Goal: Obtain resource: Download file/media

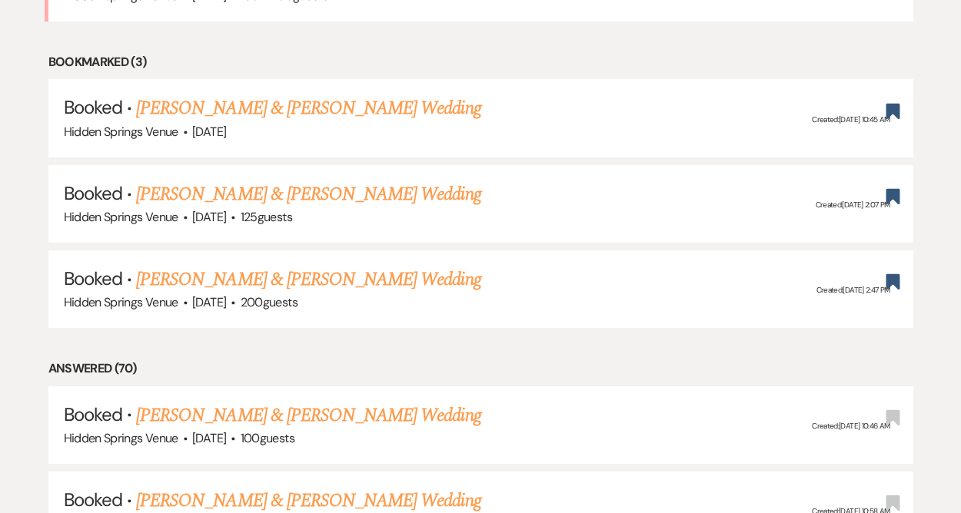
scroll to position [739, 0]
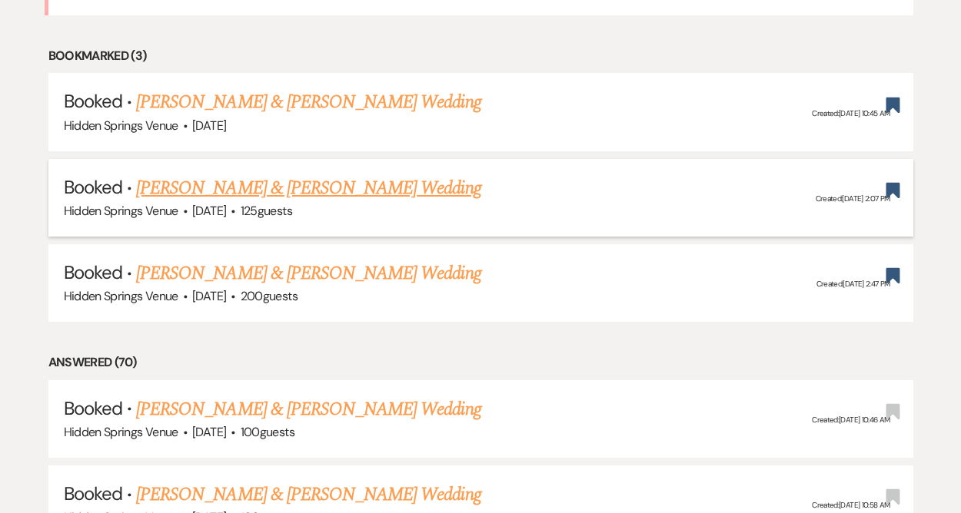
click at [290, 186] on link "Claire Cansler & Nick Schneider's Wedding" at bounding box center [308, 188] width 344 height 28
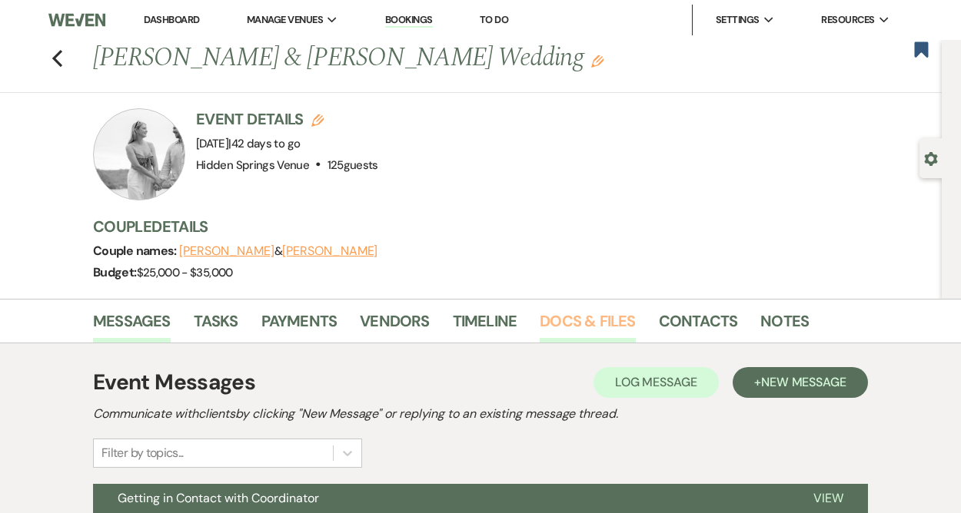
click at [562, 324] on link "Docs & Files" at bounding box center [587, 326] width 95 height 34
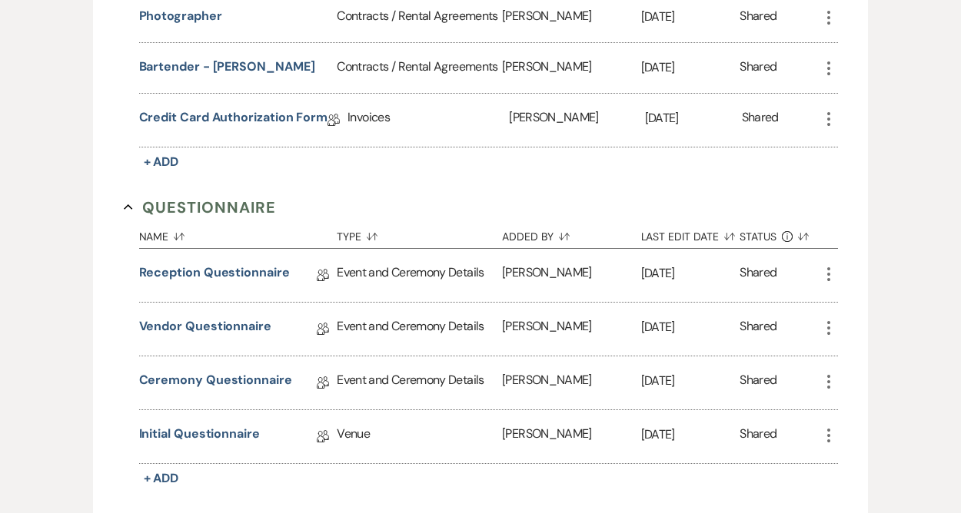
scroll to position [1077, 0]
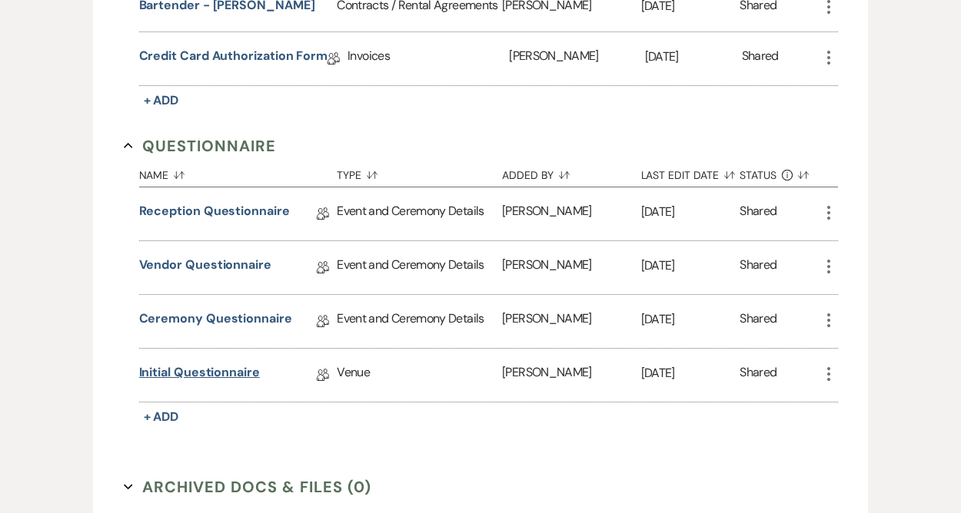
click at [229, 373] on link "Initial Questionnaire" at bounding box center [199, 376] width 121 height 24
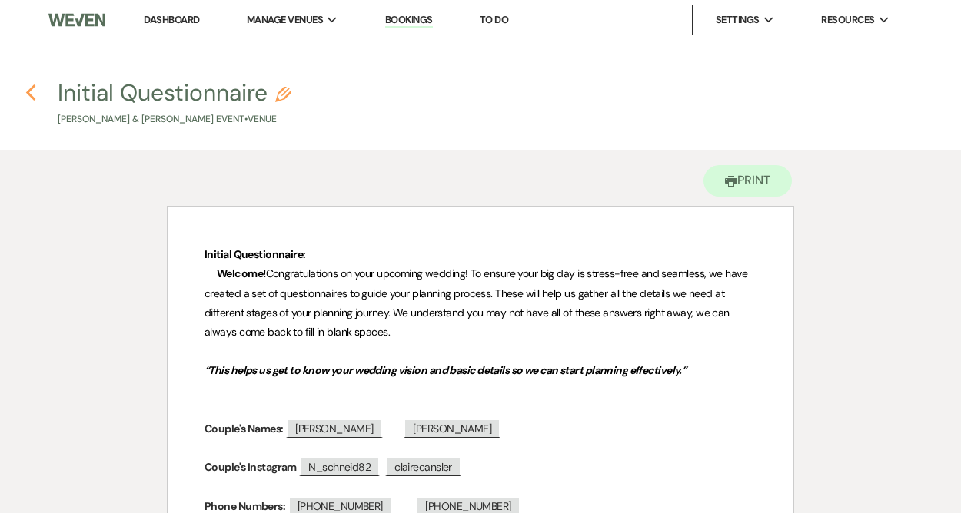
click at [29, 91] on use "button" at bounding box center [30, 93] width 10 height 17
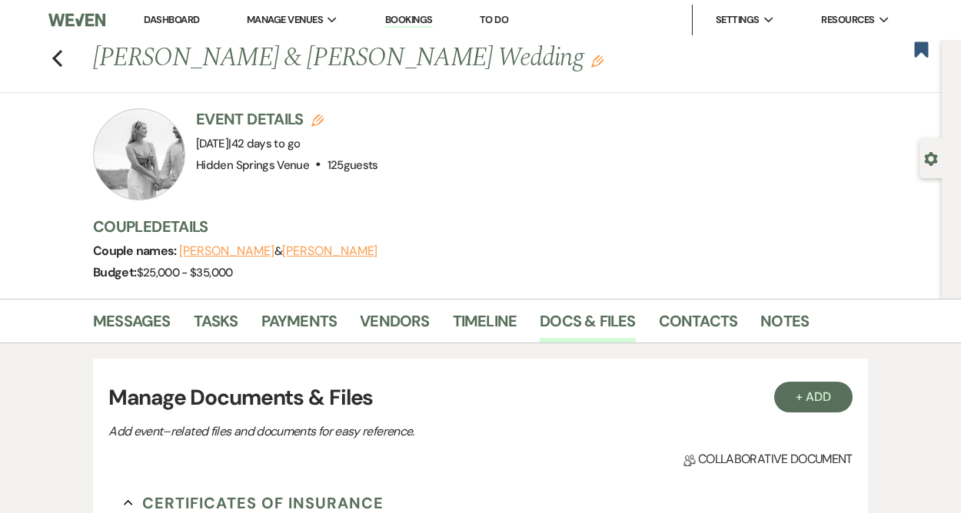
scroll to position [1077, 0]
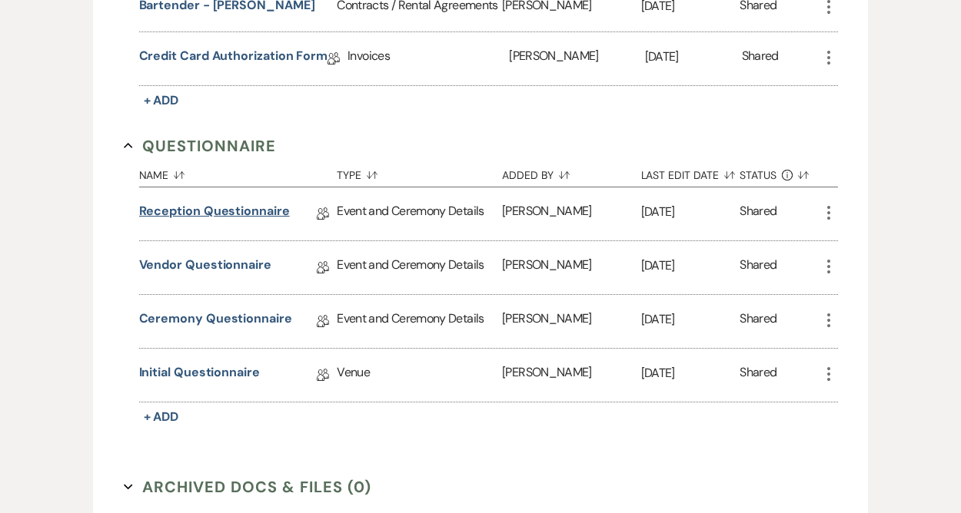
click at [197, 210] on link "Reception Questionnaire" at bounding box center [214, 214] width 151 height 24
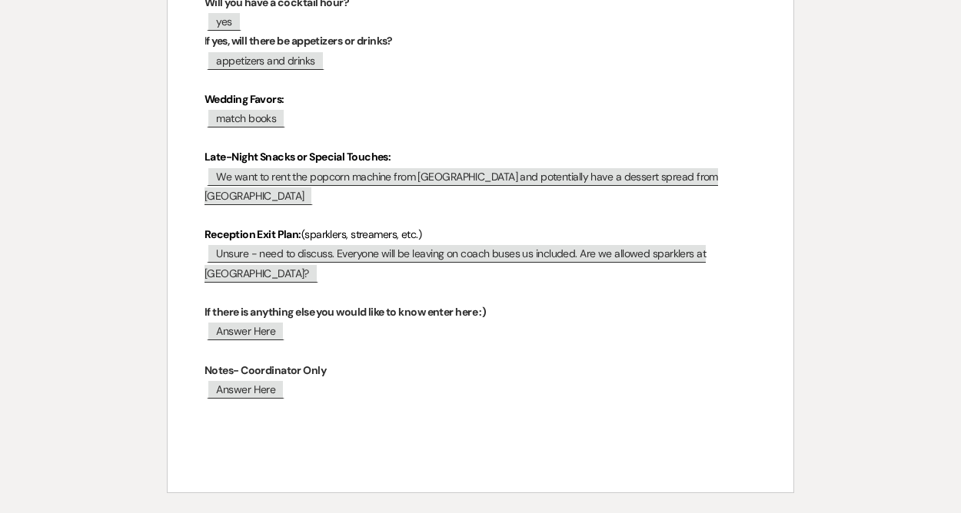
scroll to position [1007, 0]
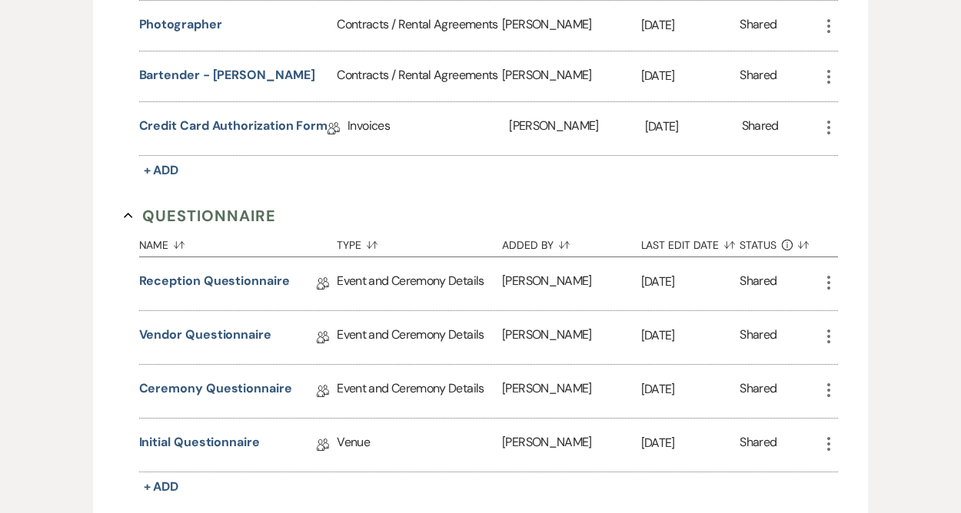
scroll to position [1077, 0]
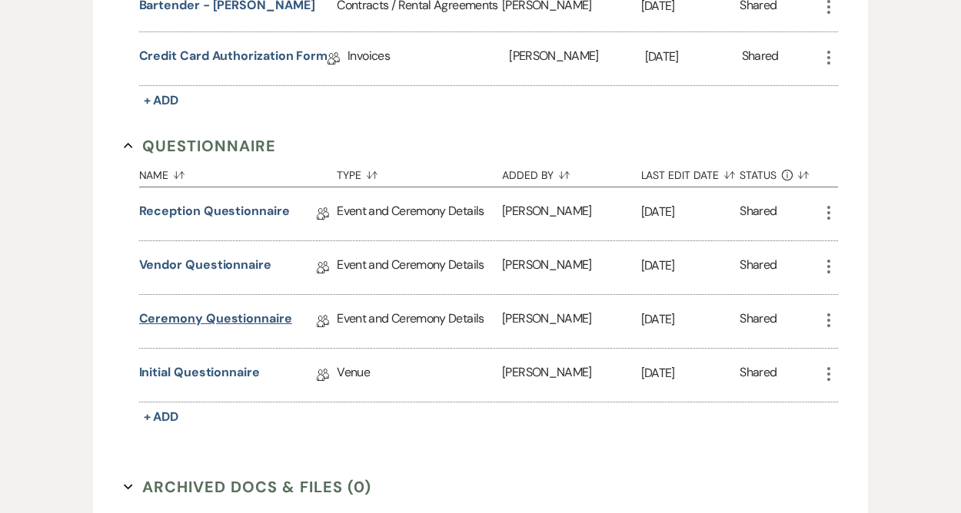
click at [209, 311] on link "Ceremony Questionnaire" at bounding box center [215, 322] width 153 height 24
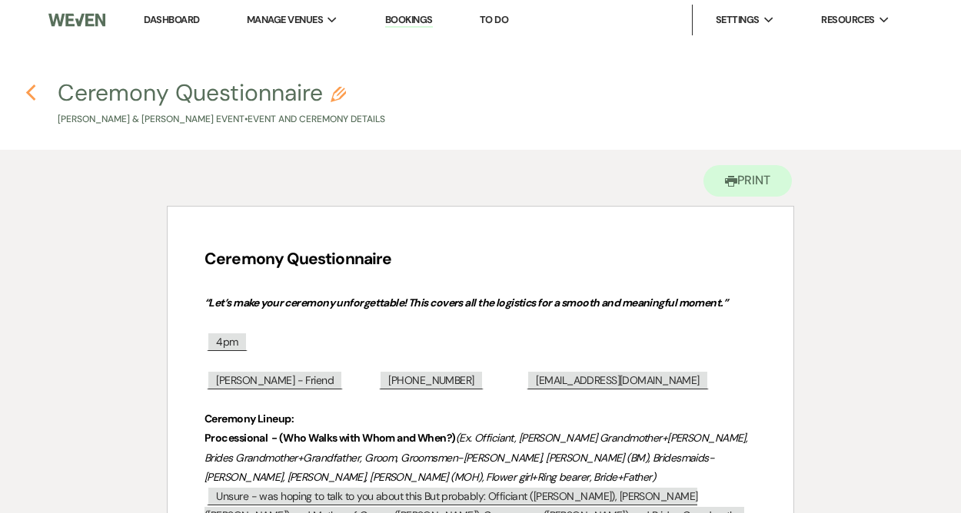
click at [30, 98] on use "button" at bounding box center [30, 93] width 10 height 17
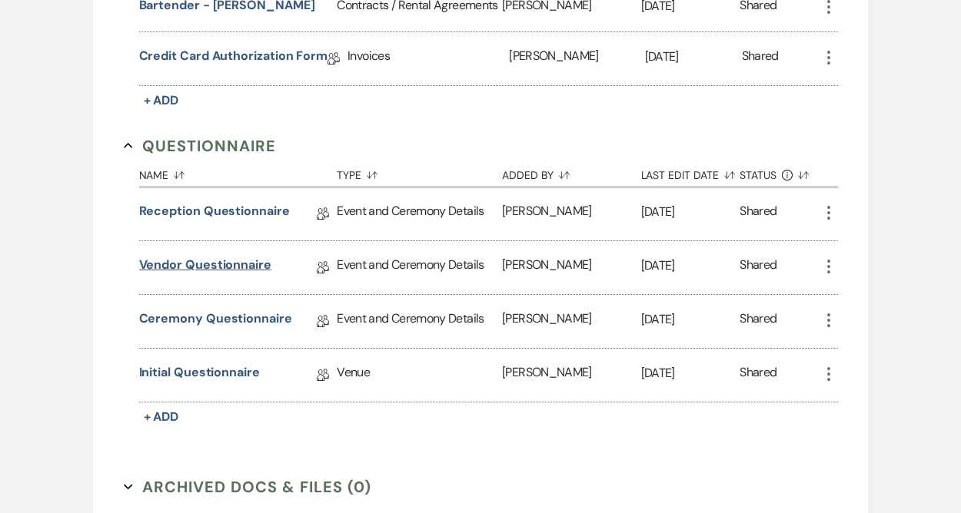
click at [184, 265] on link "Vendor Questionnaire" at bounding box center [205, 268] width 132 height 24
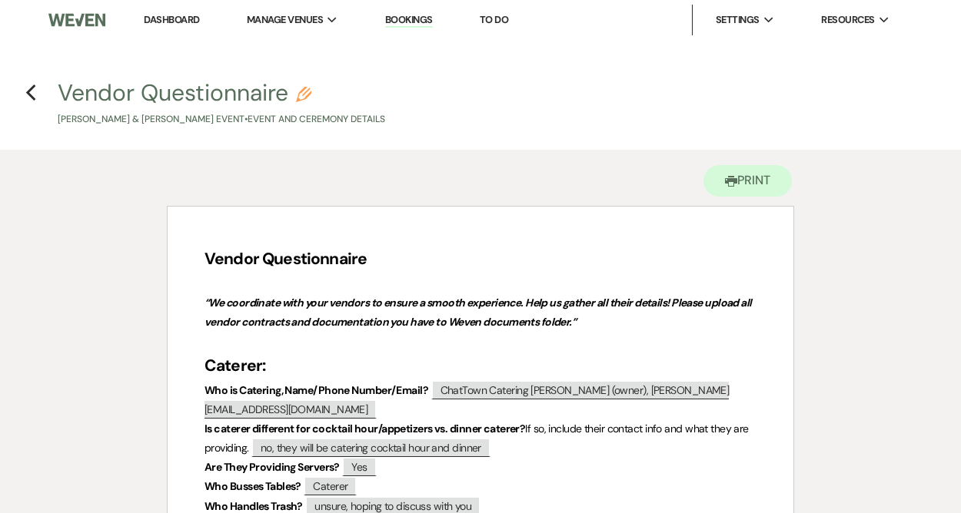
click at [108, 95] on button "Vendor Questionnaire Pencil Claire Cansler & Nick Schneider's Event • Event and…" at bounding box center [221, 103] width 327 height 45
select select "49"
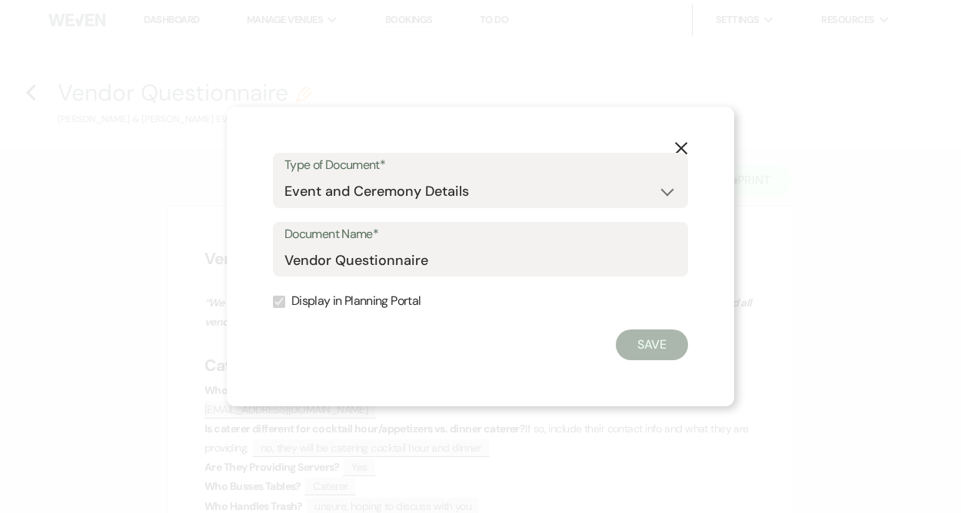
click at [681, 144] on icon "X" at bounding box center [681, 148] width 14 height 14
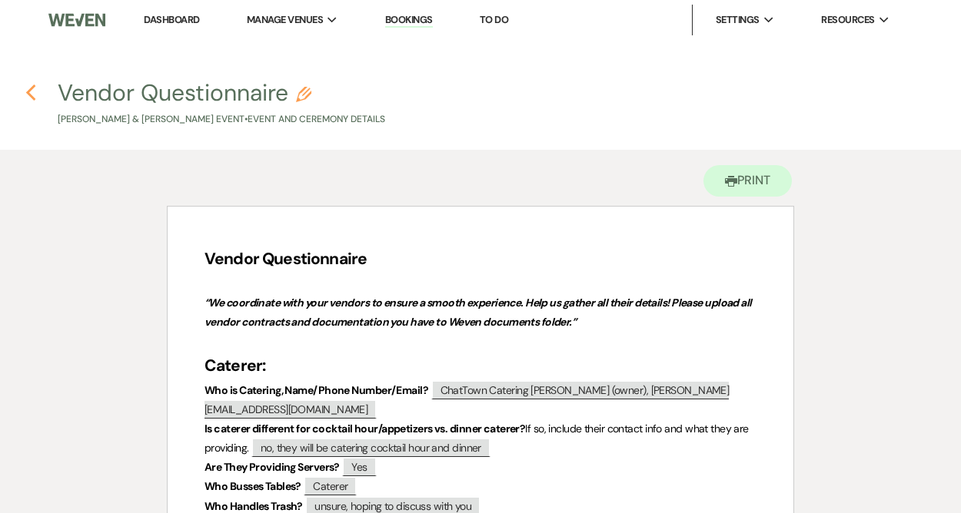
click at [29, 97] on use "button" at bounding box center [30, 93] width 10 height 17
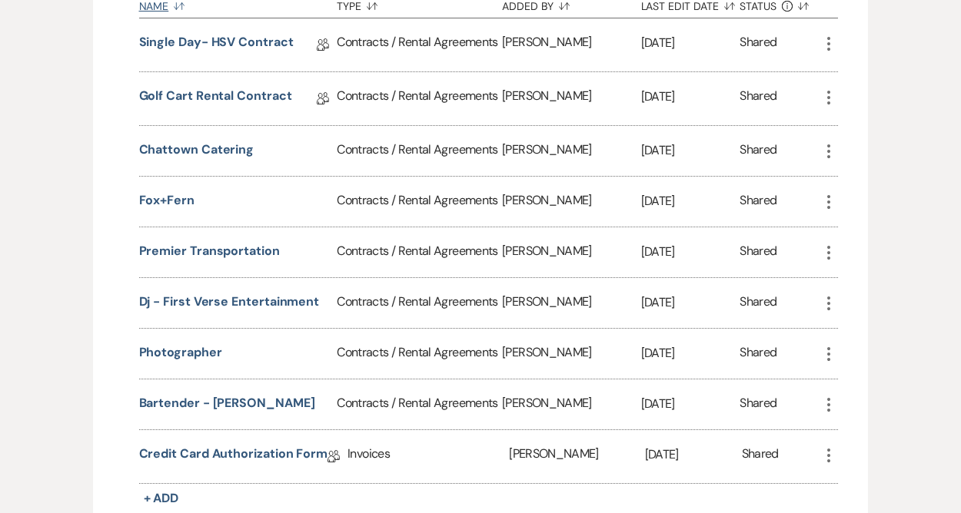
scroll to position [685, 0]
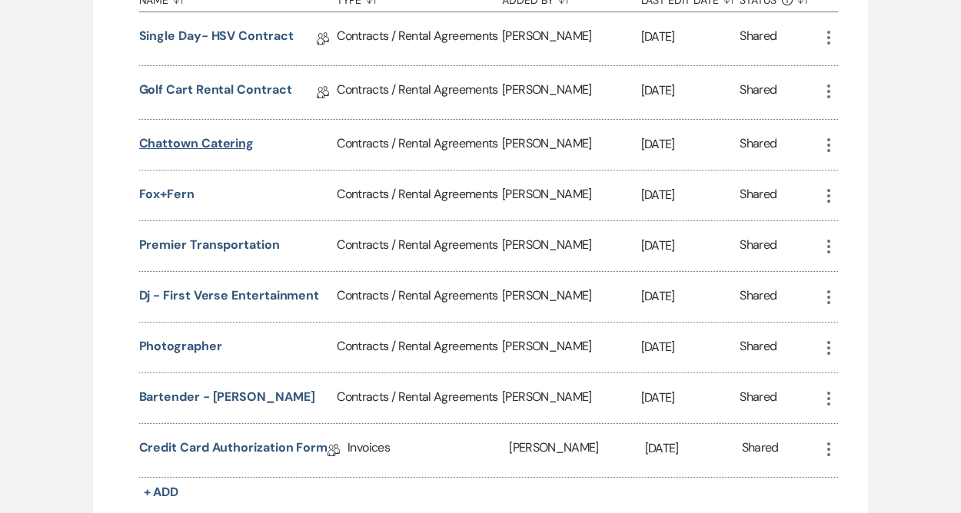
click at [230, 141] on button "Chattown Catering" at bounding box center [196, 144] width 115 height 18
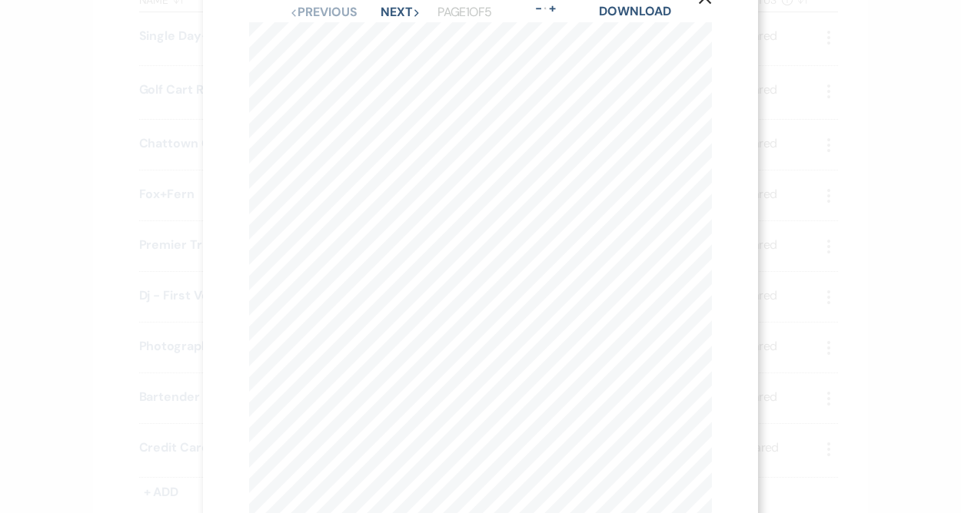
scroll to position [42, 0]
click at [635, 17] on link "Download" at bounding box center [634, 13] width 71 height 16
click at [698, 42] on icon "X" at bounding box center [705, 42] width 14 height 14
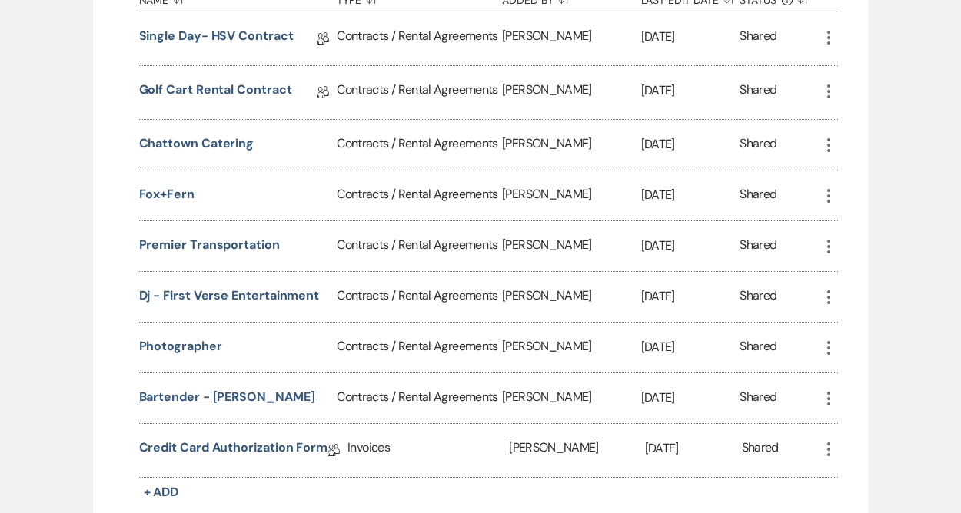
click at [198, 394] on button "Bartender - Tipsy Tin" at bounding box center [227, 397] width 176 height 18
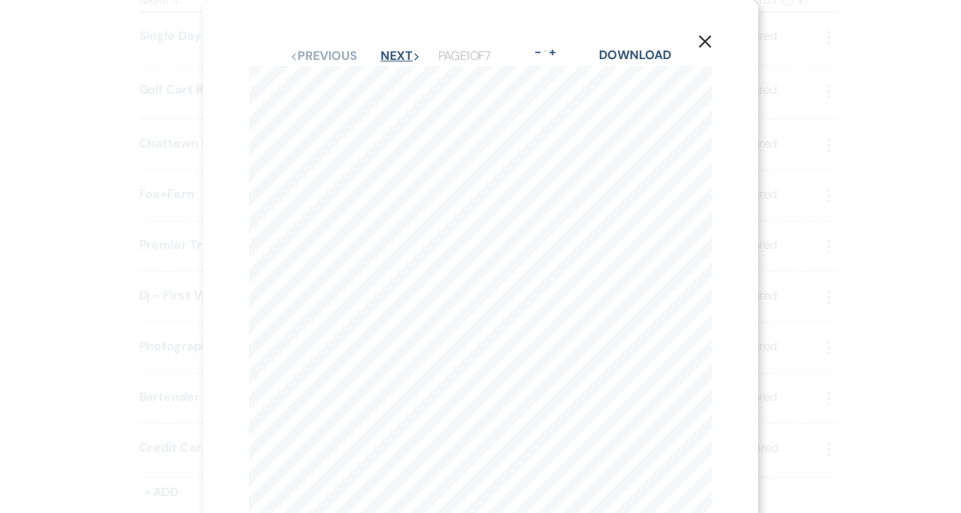
click at [417, 58] on icon "Next" at bounding box center [417, 57] width 8 height 8
click at [417, 58] on icon "Next" at bounding box center [416, 57] width 8 height 8
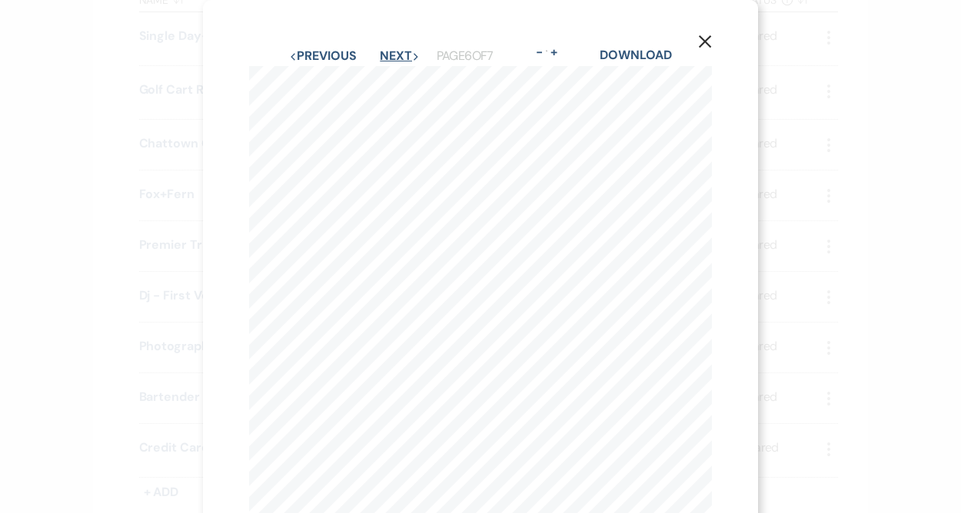
click at [417, 58] on icon "Next" at bounding box center [416, 57] width 8 height 8
click at [331, 54] on button "Previous Previous" at bounding box center [323, 56] width 67 height 12
click at [331, 54] on button "Previous Previous" at bounding box center [322, 56] width 67 height 12
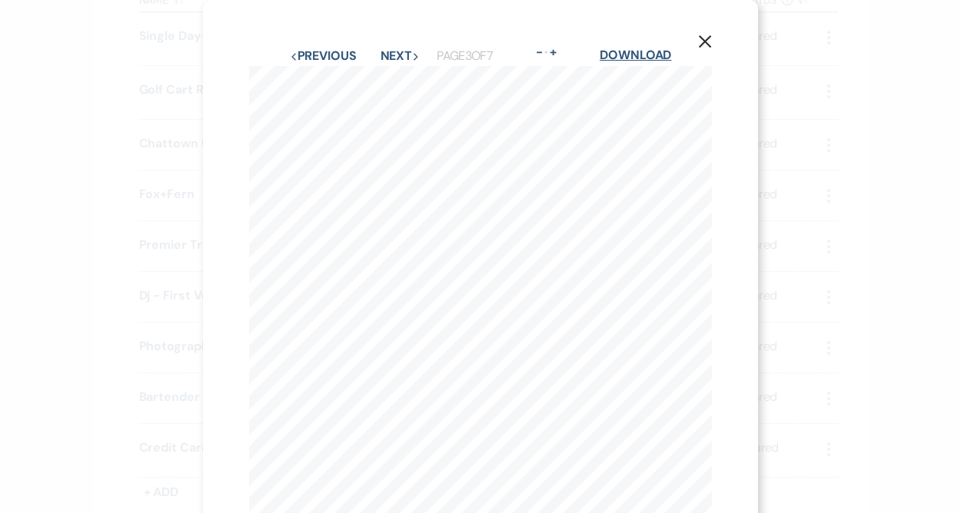
click at [664, 56] on link "Download" at bounding box center [635, 55] width 71 height 16
click at [704, 43] on use "button" at bounding box center [705, 41] width 12 height 12
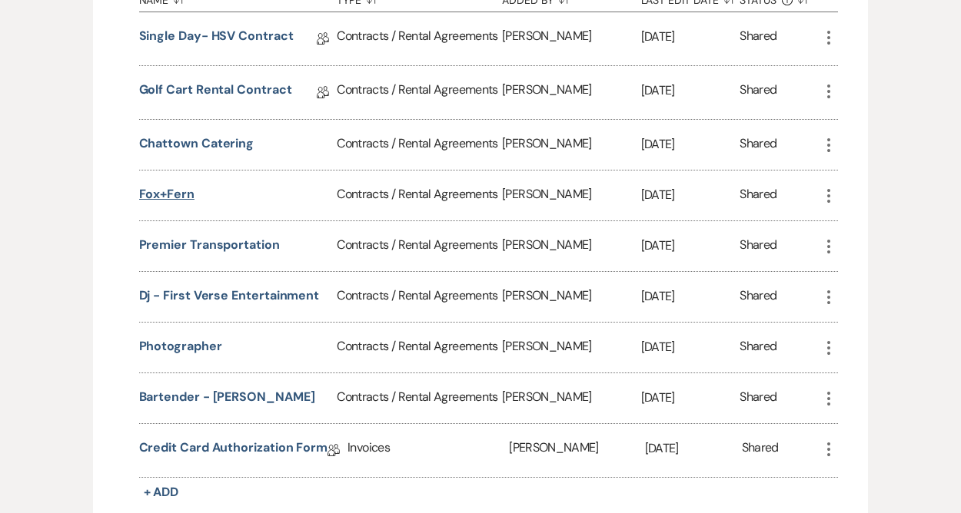
click at [182, 194] on button "Fox+Fern" at bounding box center [166, 194] width 55 height 18
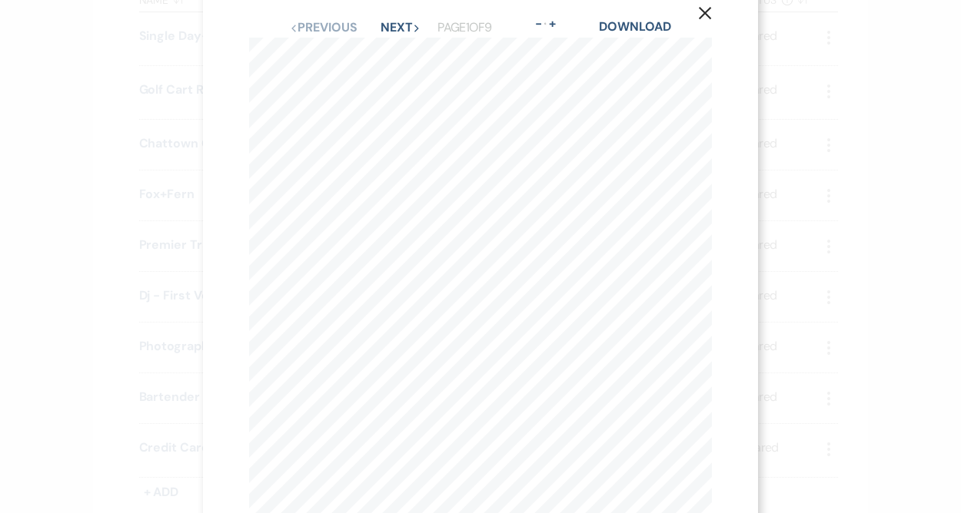
scroll to position [32, 0]
click at [659, 21] on link "Download" at bounding box center [634, 23] width 71 height 16
click at [702, 44] on use "button" at bounding box center [705, 41] width 12 height 12
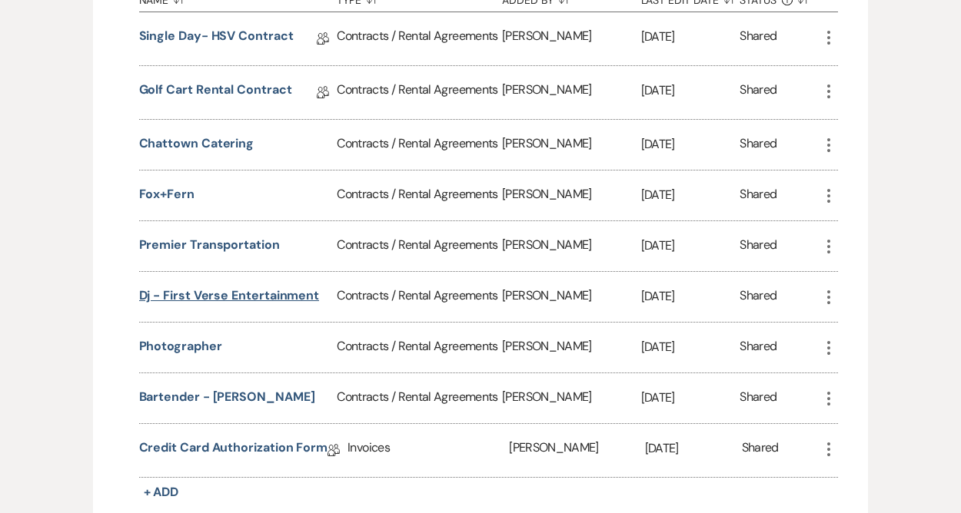
click at [259, 294] on button "Dj - First Verse Entertainment" at bounding box center [229, 296] width 181 height 18
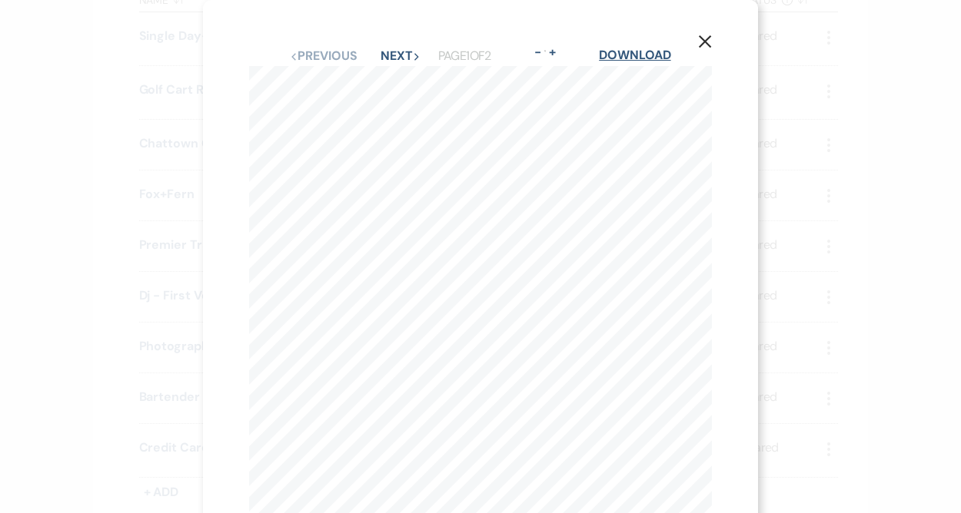
click at [633, 57] on link "Download" at bounding box center [634, 55] width 71 height 16
click at [710, 38] on icon "X" at bounding box center [705, 42] width 14 height 14
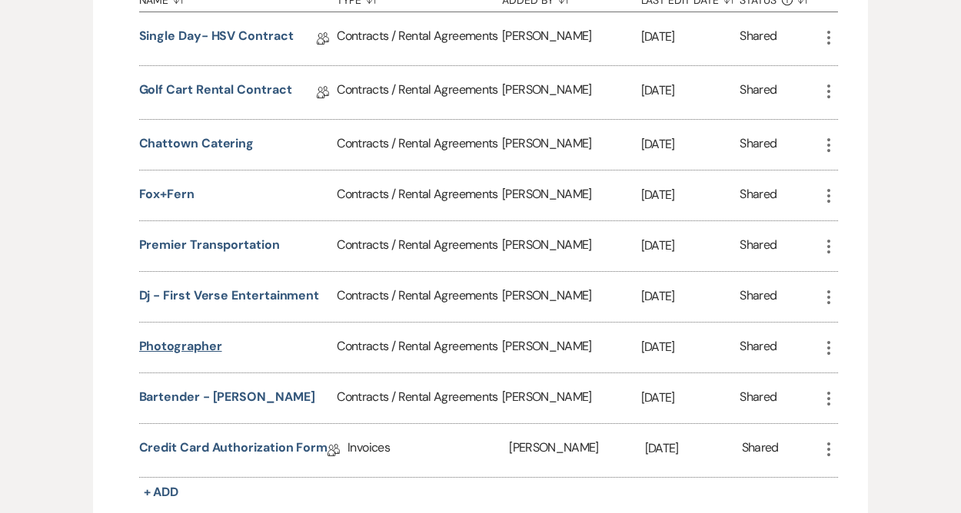
click at [196, 347] on button "Photographer" at bounding box center [180, 346] width 83 height 18
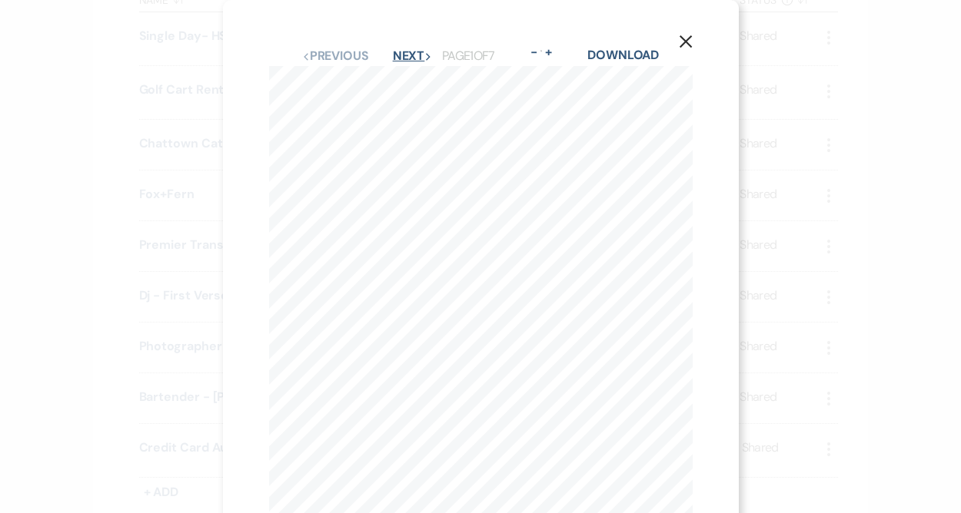
click at [424, 62] on button "Next Next" at bounding box center [413, 56] width 40 height 12
click at [424, 62] on button "Next Next" at bounding box center [412, 56] width 40 height 12
click at [414, 56] on button "Next Next" at bounding box center [412, 56] width 40 height 12
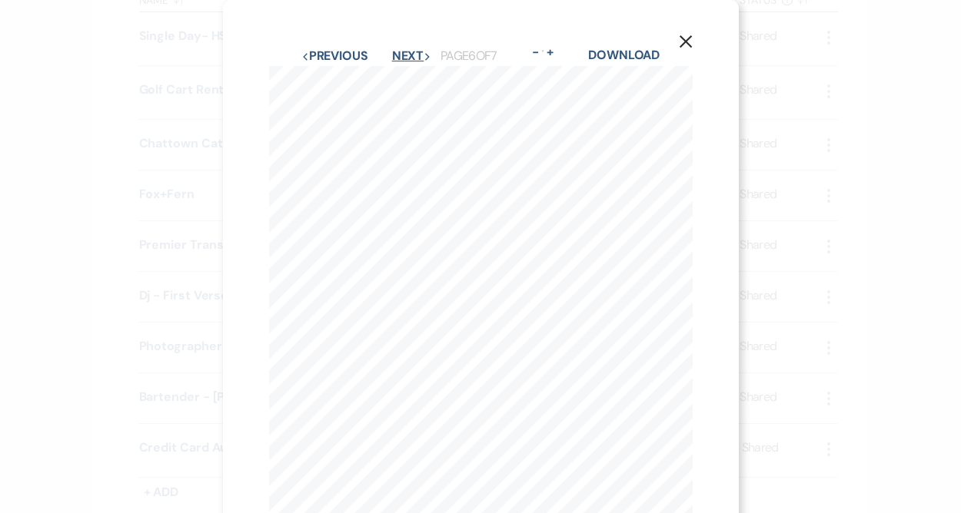
click at [414, 56] on button "Next Next" at bounding box center [412, 56] width 40 height 12
click at [352, 50] on button "Previous Previous" at bounding box center [334, 56] width 67 height 12
click at [627, 58] on link "Download" at bounding box center [623, 55] width 71 height 16
click at [690, 44] on icon "X" at bounding box center [686, 42] width 14 height 14
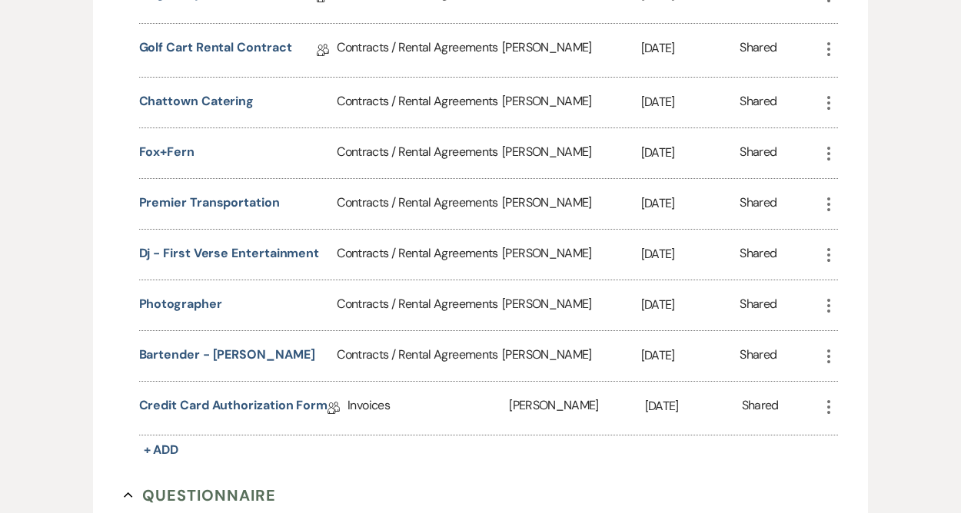
scroll to position [713, 0]
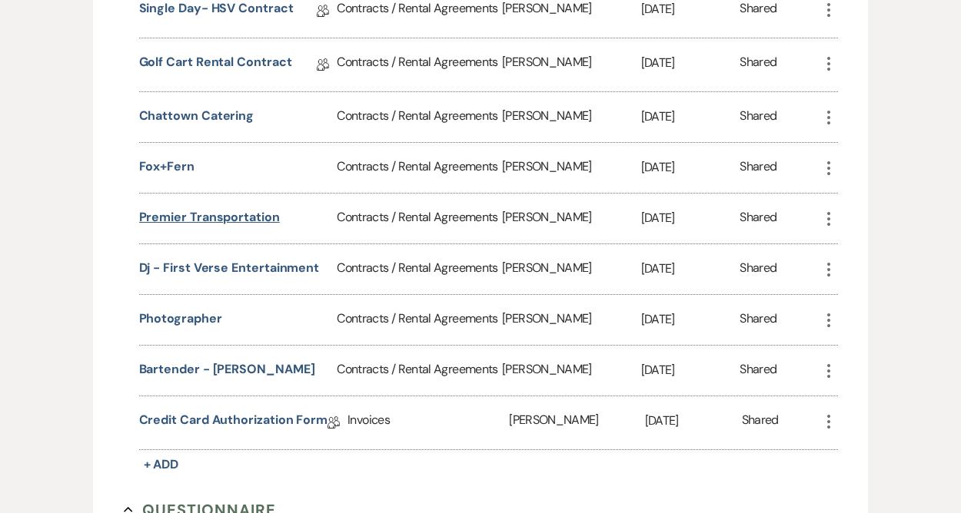
click at [237, 222] on button "Premier Transportation" at bounding box center [209, 217] width 141 height 18
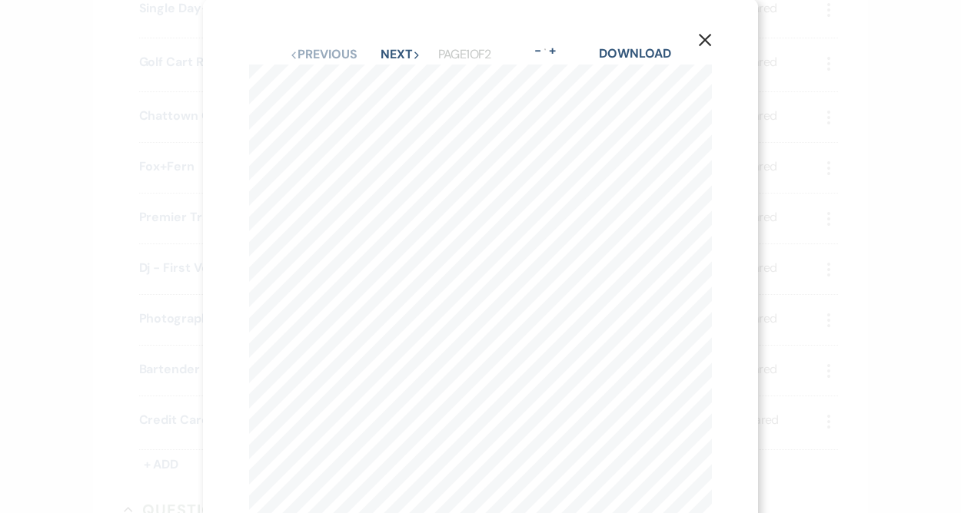
scroll to position [0, 0]
click at [394, 61] on button "Next Next" at bounding box center [400, 56] width 40 height 12
click at [334, 51] on button "Previous Previous" at bounding box center [323, 56] width 67 height 12
click at [391, 57] on button "Next Next" at bounding box center [400, 56] width 40 height 12
click at [346, 55] on button "Previous Previous" at bounding box center [323, 56] width 67 height 12
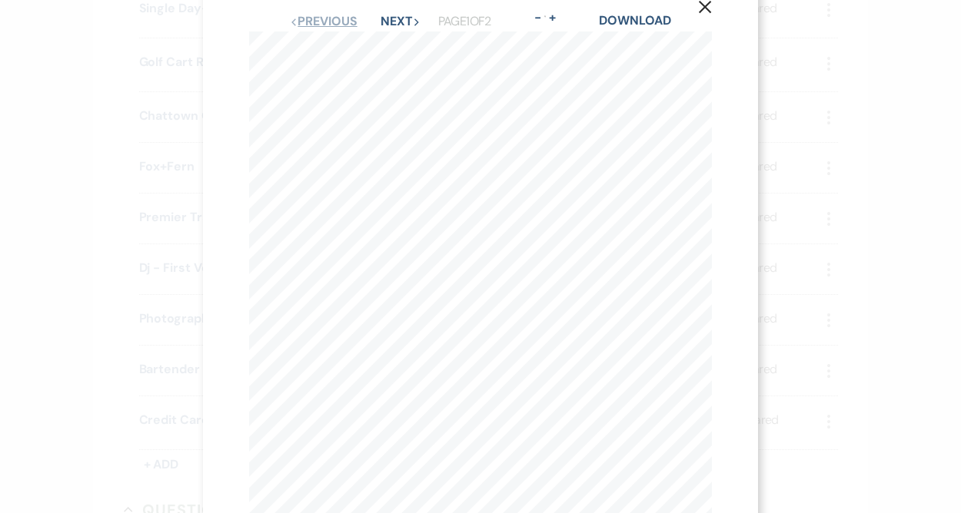
scroll to position [37, 0]
click at [633, 18] on link "Download" at bounding box center [634, 18] width 71 height 16
click at [651, 20] on link "Download" at bounding box center [634, 18] width 71 height 16
click at [703, 6] on use "button" at bounding box center [705, 4] width 12 height 12
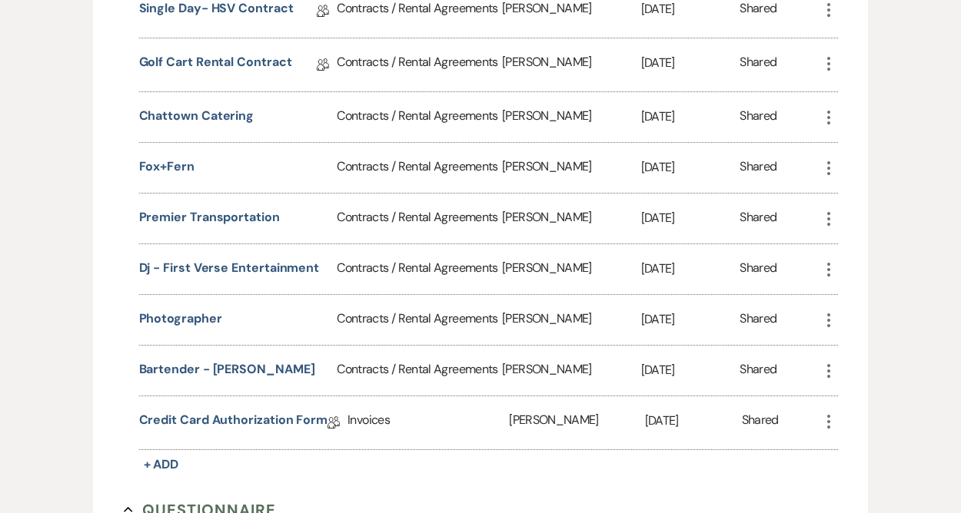
scroll to position [0, 0]
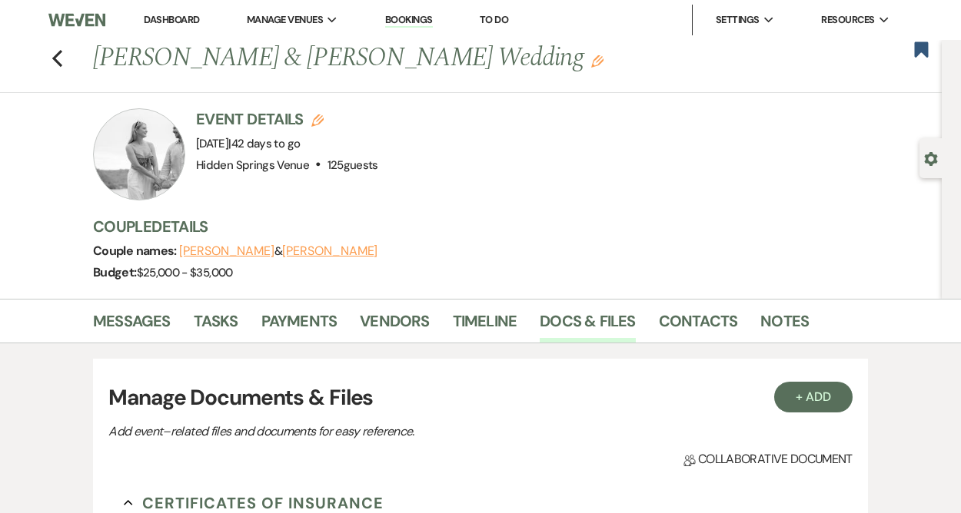
click at [166, 18] on link "Dashboard" at bounding box center [171, 19] width 55 height 13
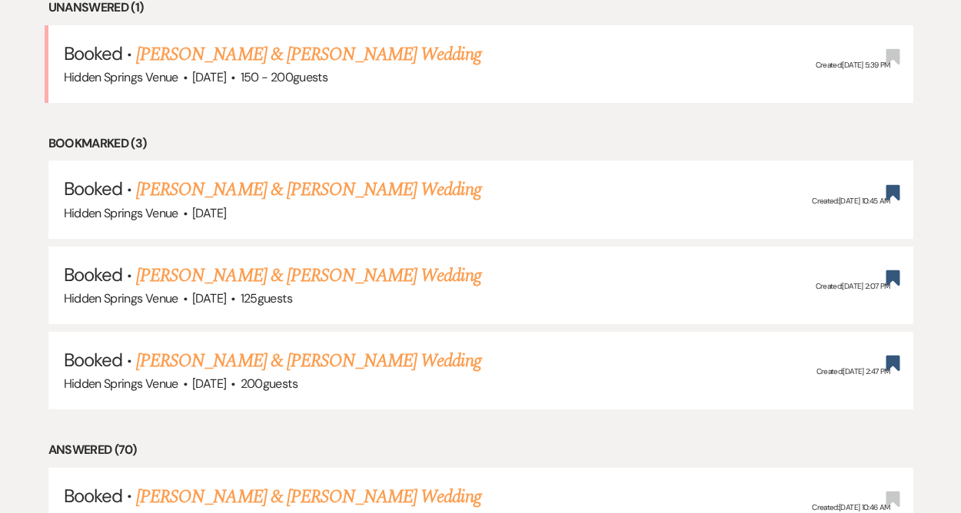
scroll to position [666, 0]
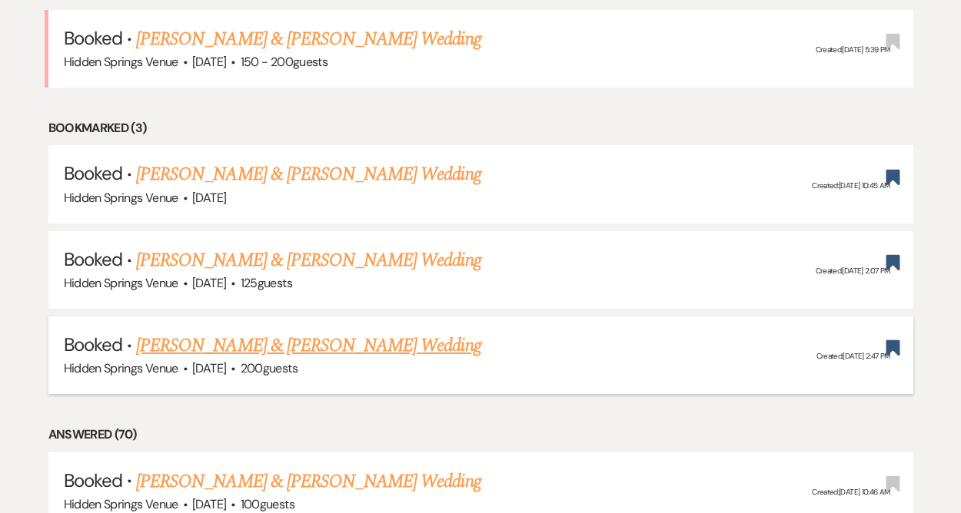
click at [273, 348] on link "Miranda Palin & Remington Moore's Wedding" at bounding box center [308, 346] width 344 height 28
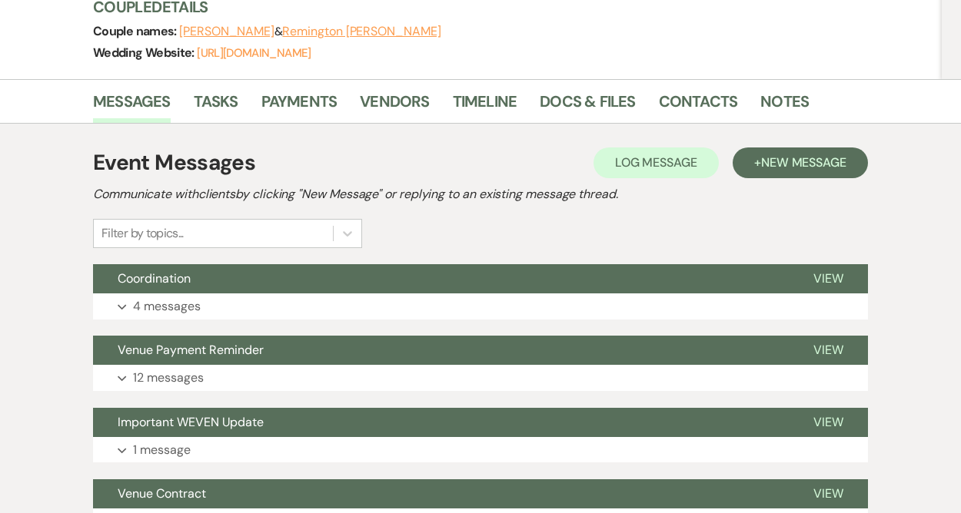
scroll to position [189, 0]
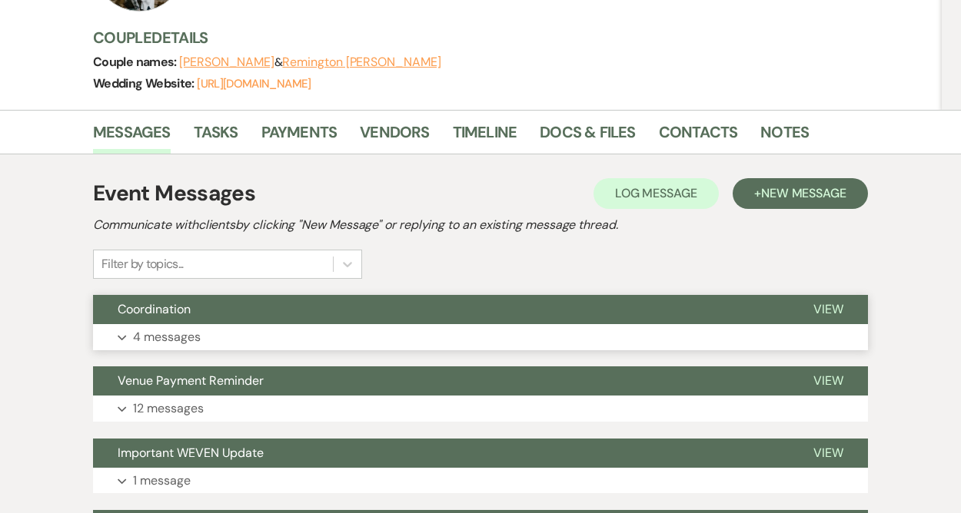
click at [281, 334] on button "Expand 4 messages" at bounding box center [480, 337] width 775 height 26
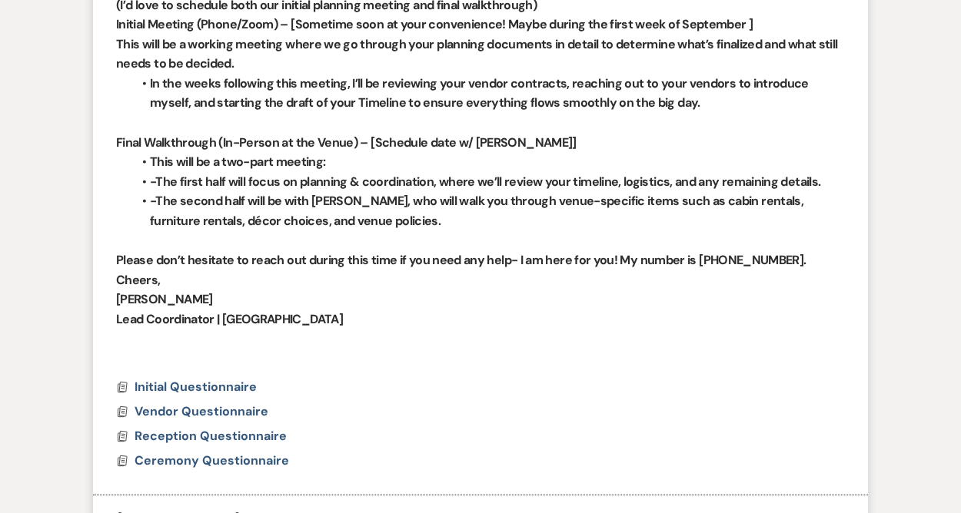
scroll to position [766, 0]
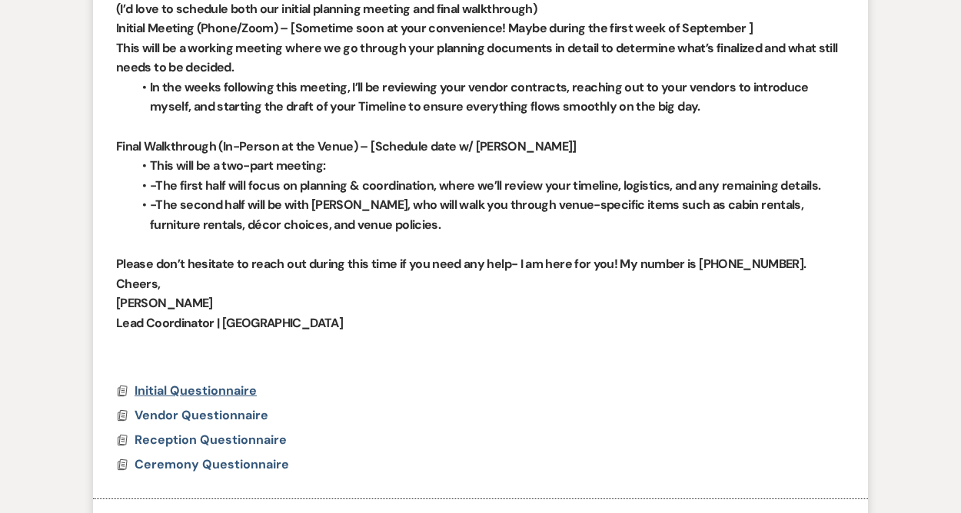
click at [199, 383] on span "Initial Questionnaire" at bounding box center [196, 391] width 122 height 16
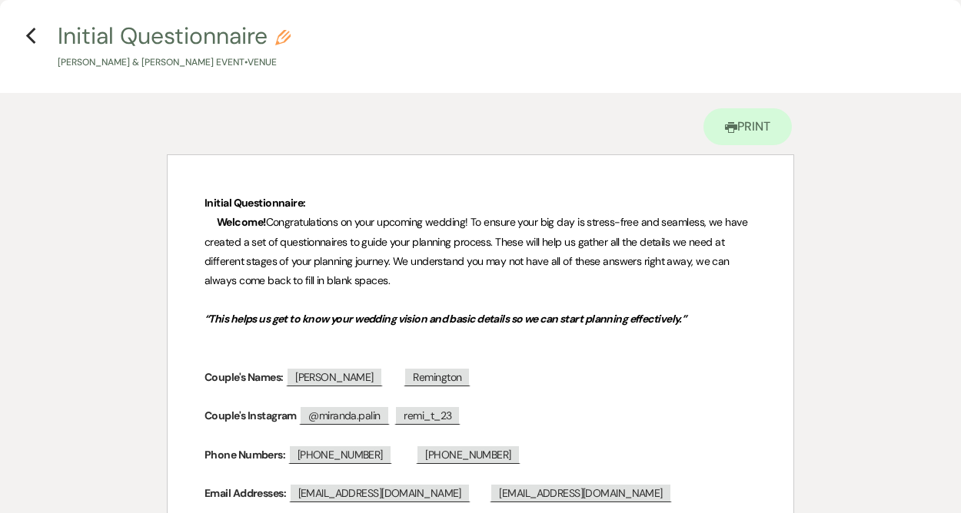
scroll to position [0, 0]
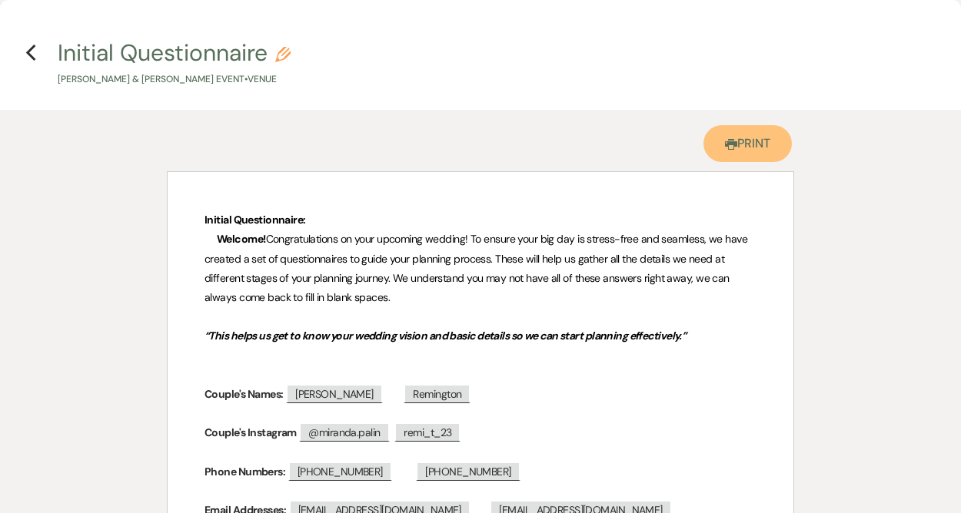
click at [759, 149] on link "Printer Print" at bounding box center [747, 143] width 88 height 37
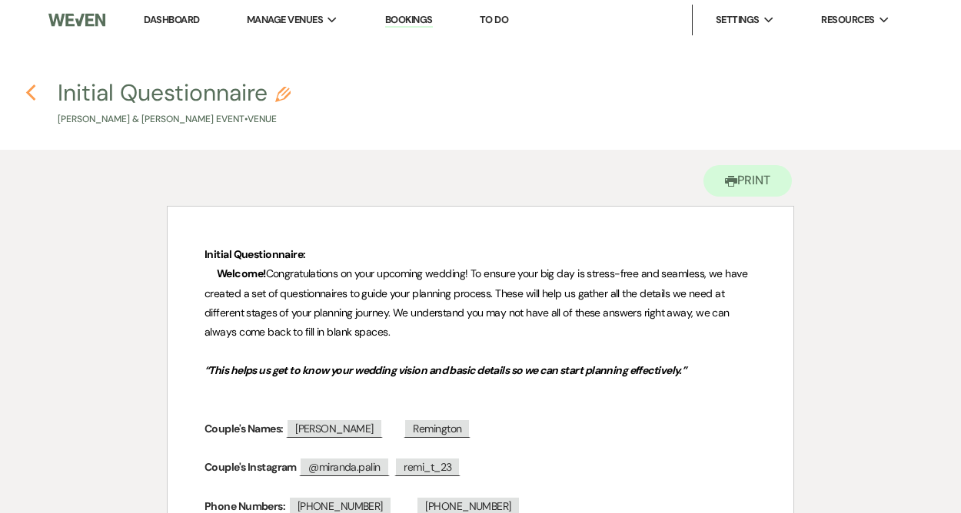
click at [31, 94] on icon "Previous" at bounding box center [31, 93] width 12 height 18
click at [30, 93] on icon "Previous" at bounding box center [31, 93] width 12 height 18
click at [28, 95] on use "button" at bounding box center [30, 93] width 10 height 17
click at [32, 94] on icon "Previous" at bounding box center [31, 93] width 12 height 18
click at [244, 90] on button "Initial Questionnaire Pencil Miranda Palin & Remington Moore's Event • Venue" at bounding box center [174, 103] width 233 height 45
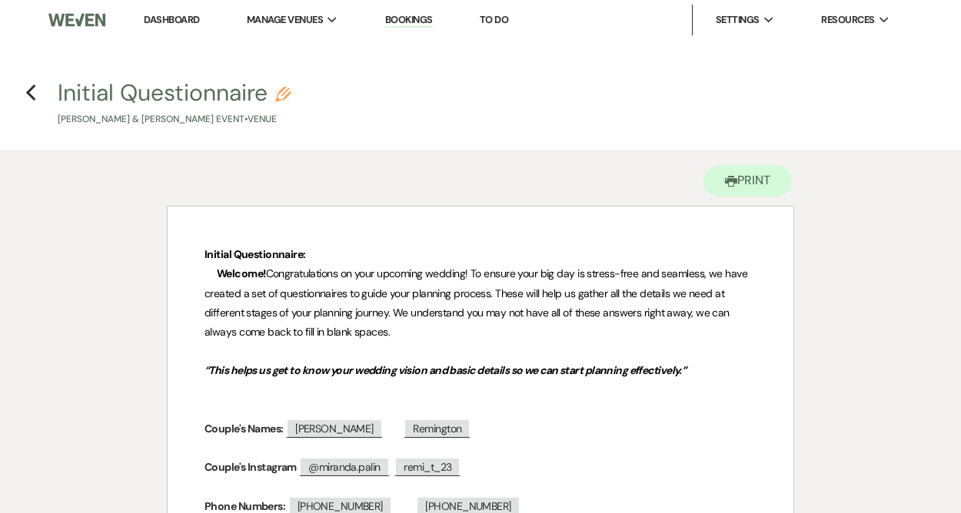
select select "46"
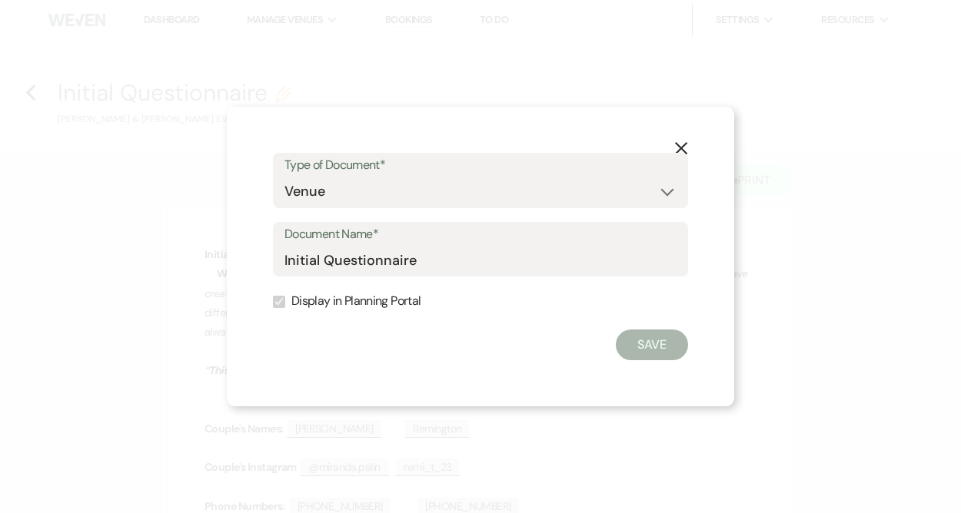
click at [682, 148] on use "button" at bounding box center [681, 148] width 12 height 12
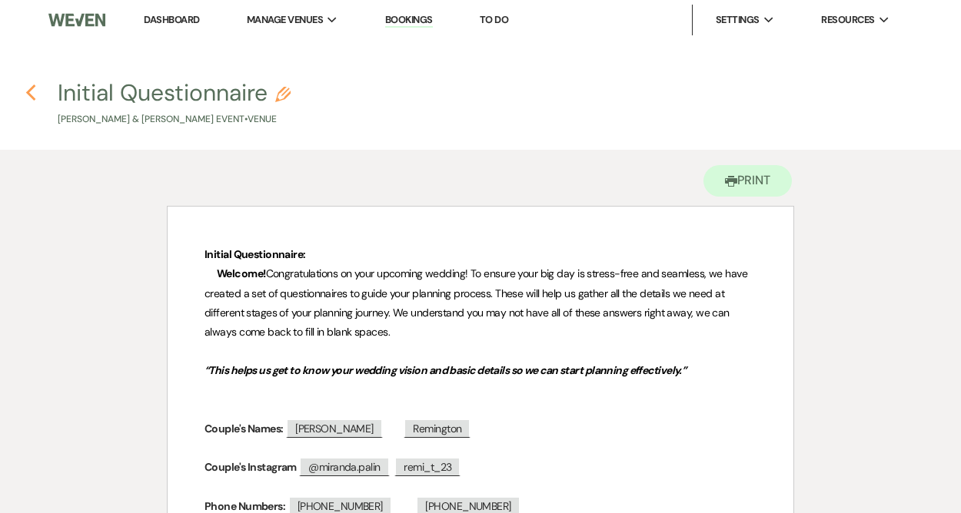
click at [32, 93] on icon "Previous" at bounding box center [31, 93] width 12 height 18
click at [142, 119] on p "Miranda Palin & Remington Moore's Event • Venue" at bounding box center [174, 119] width 233 height 15
select select "46"
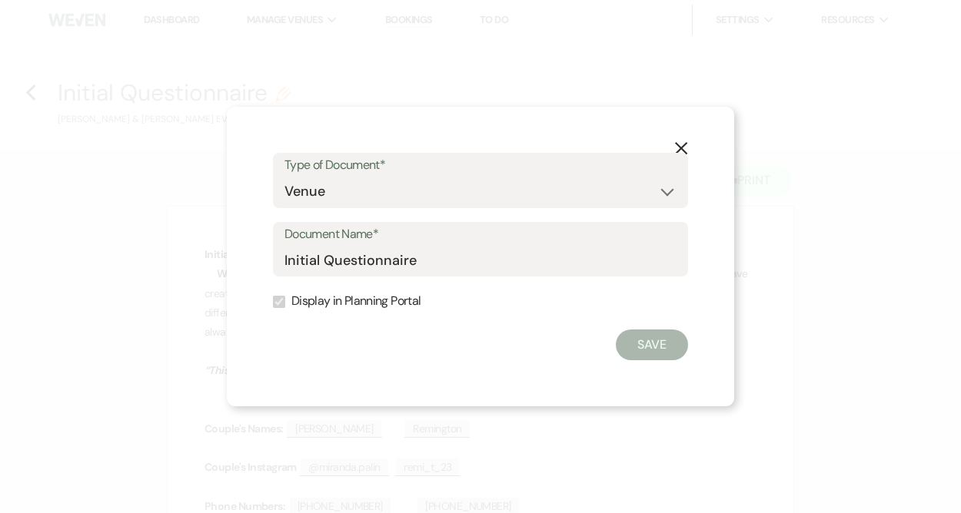
click at [683, 148] on icon "X" at bounding box center [681, 148] width 14 height 14
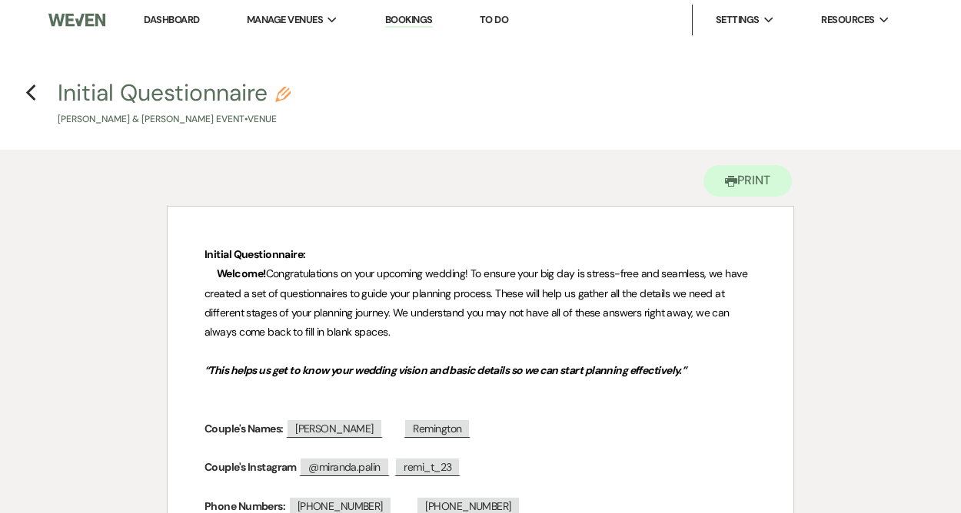
click at [180, 22] on link "Dashboard" at bounding box center [171, 19] width 55 height 13
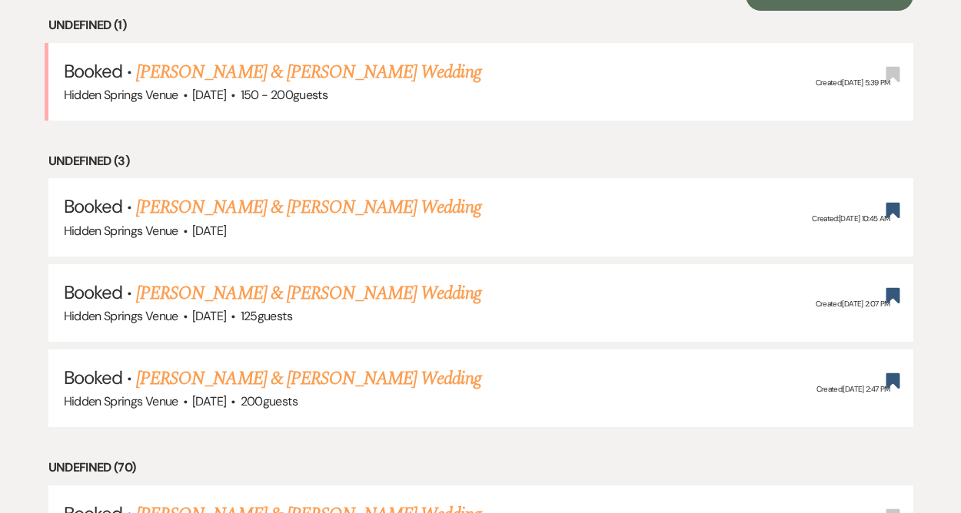
scroll to position [636, 0]
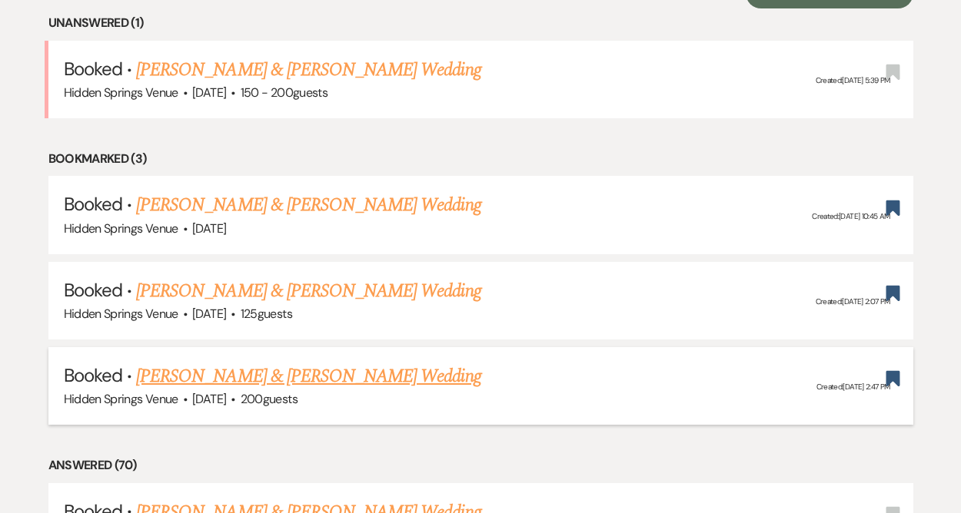
click at [256, 377] on link "Miranda Palin & Remington Moore's Wedding" at bounding box center [308, 377] width 344 height 28
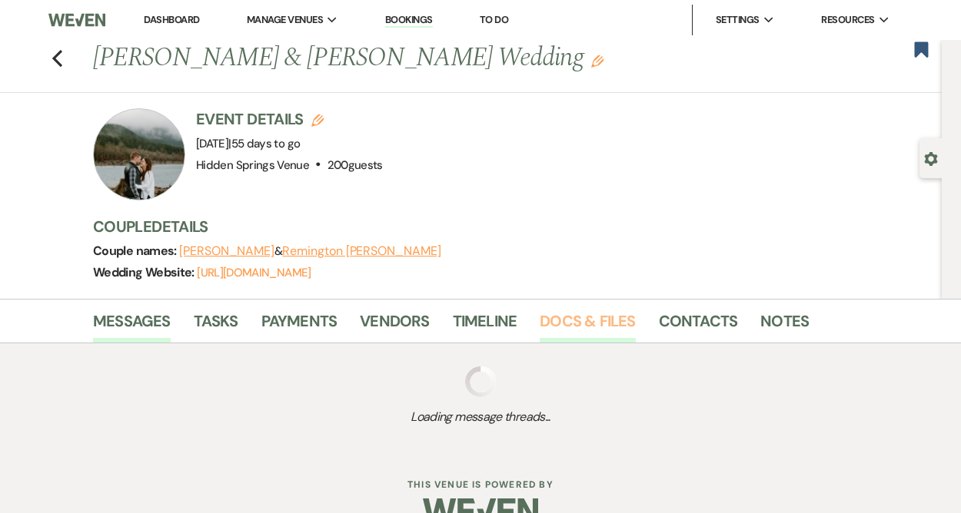
click at [564, 317] on link "Docs & Files" at bounding box center [587, 326] width 95 height 34
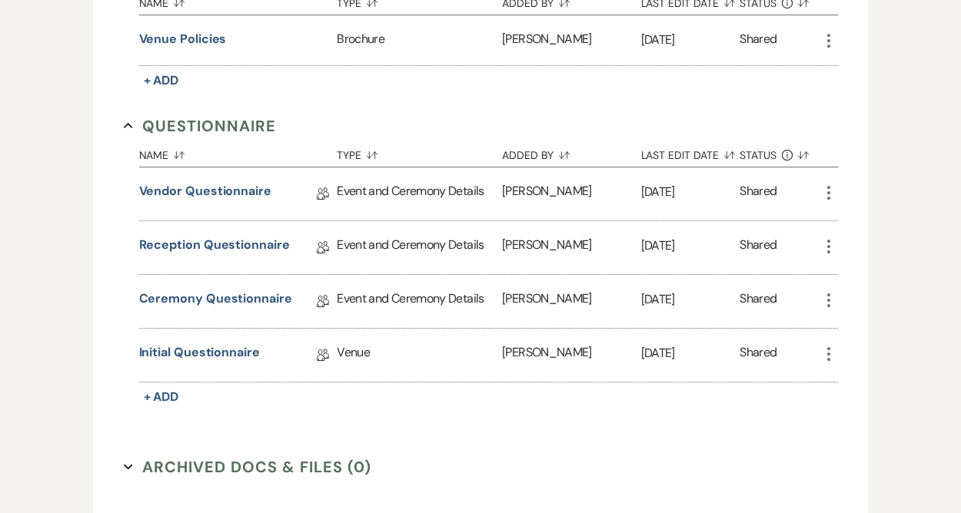
scroll to position [1012, 0]
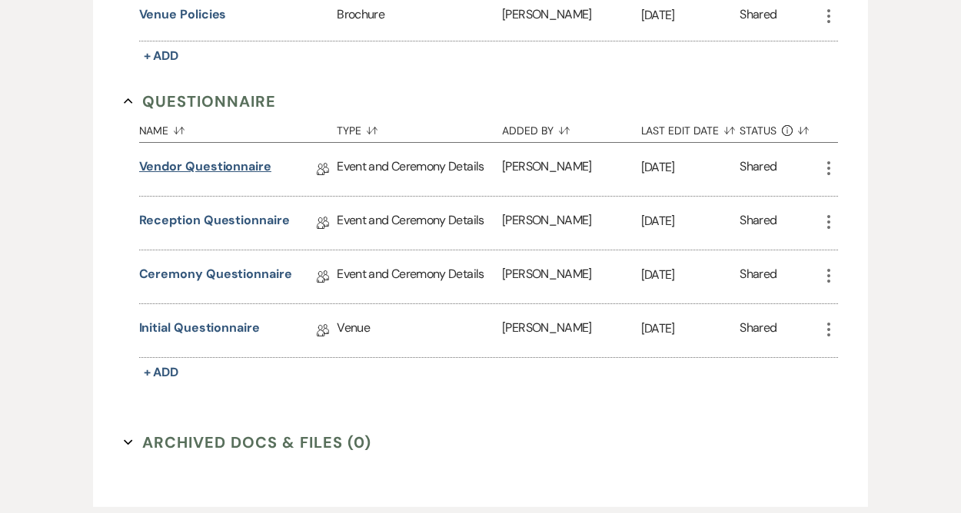
click at [235, 166] on link "Vendor Questionnaire" at bounding box center [205, 170] width 132 height 24
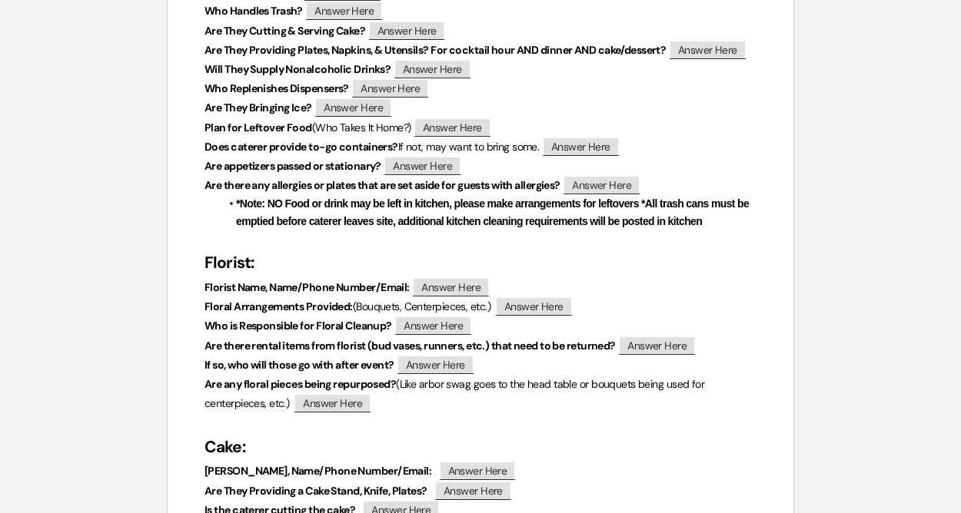
scroll to position [621, 0]
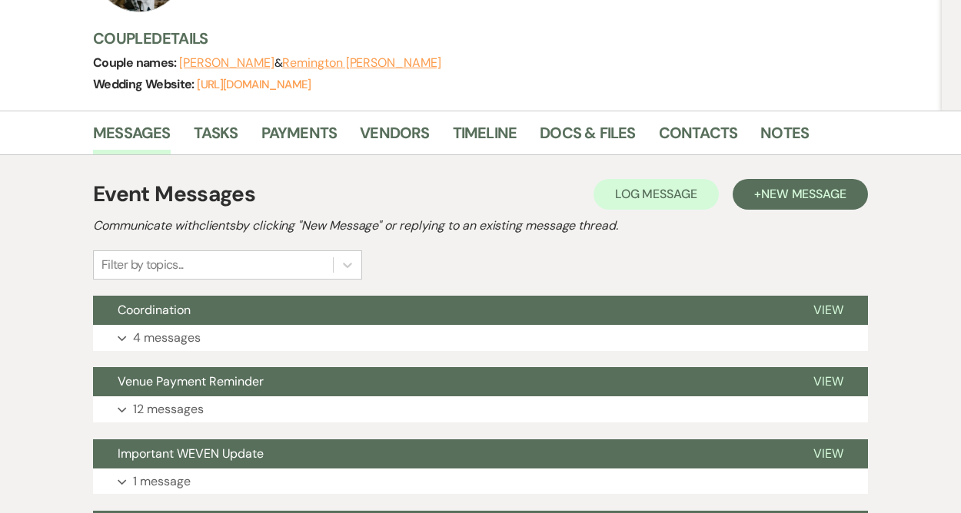
scroll to position [192, 0]
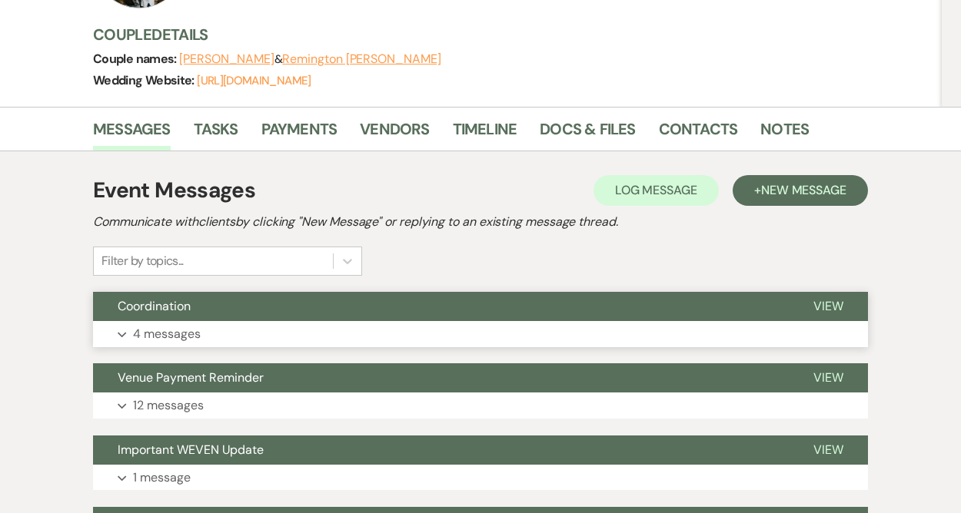
click at [184, 333] on p "4 messages" at bounding box center [167, 334] width 68 height 20
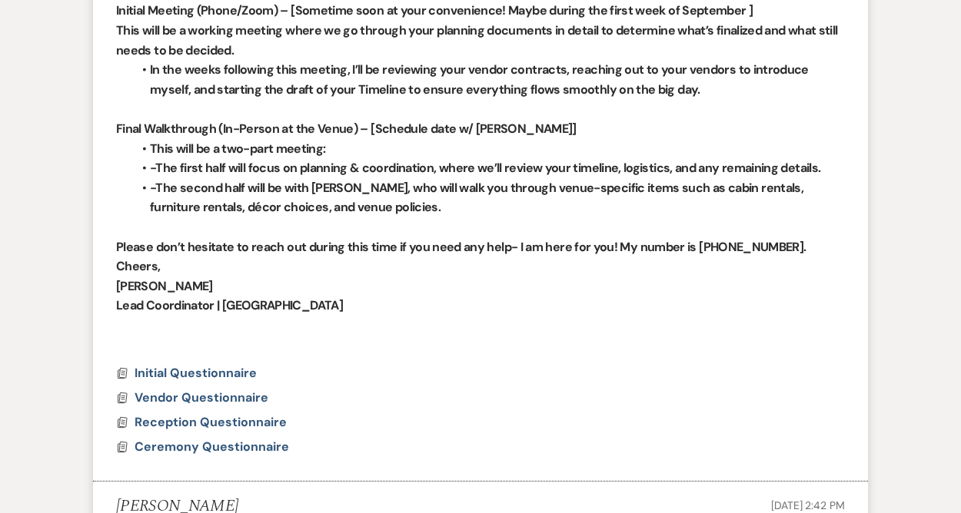
scroll to position [786, 0]
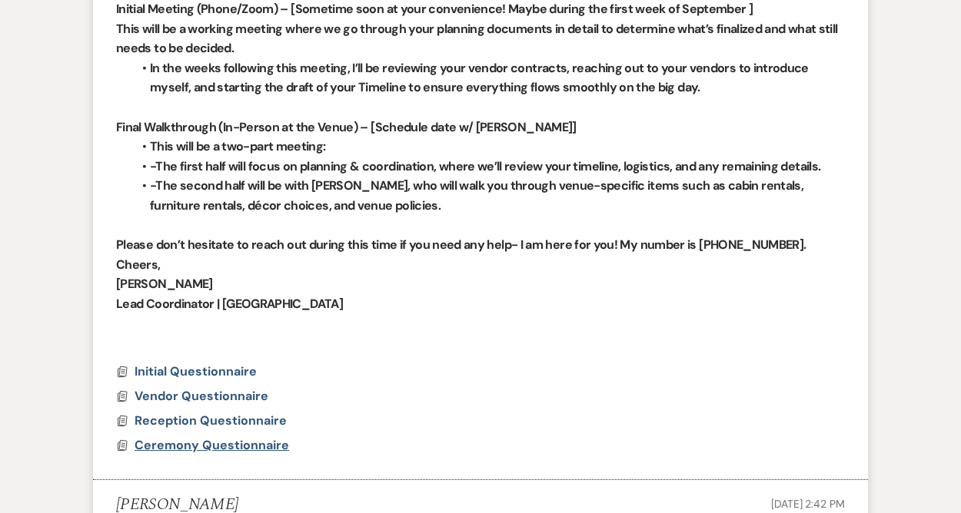
click at [181, 437] on span "Ceremony Questionnaire" at bounding box center [212, 445] width 154 height 16
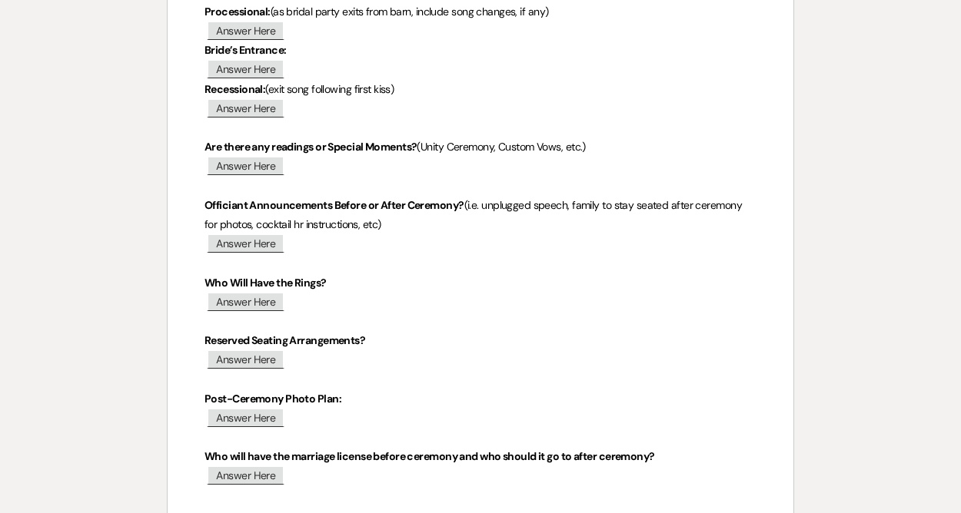
scroll to position [0, 0]
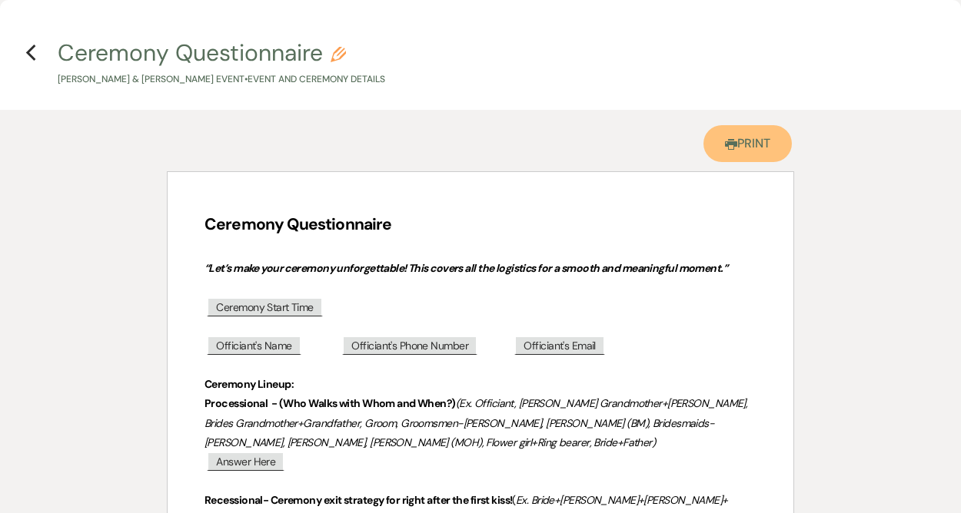
click at [732, 148] on icon "Printer" at bounding box center [731, 144] width 12 height 12
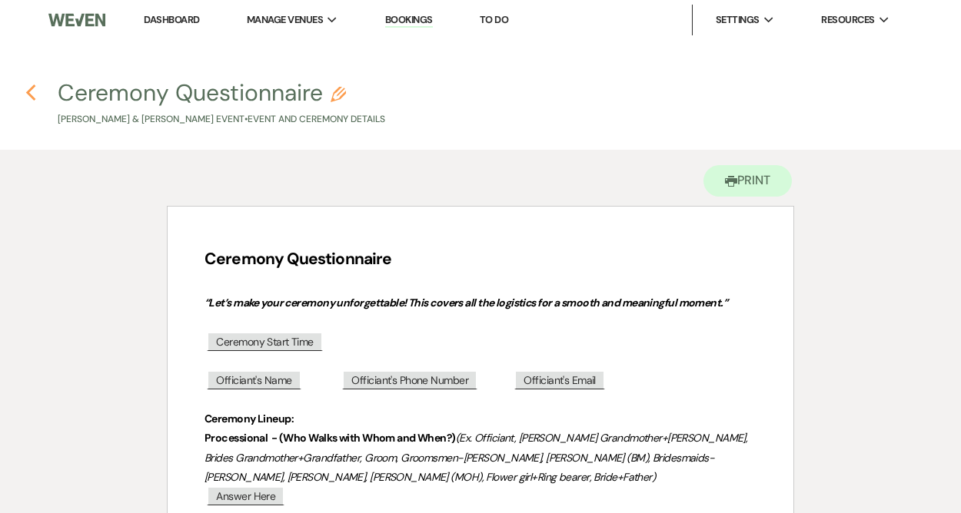
click at [34, 97] on icon "Previous" at bounding box center [31, 93] width 12 height 18
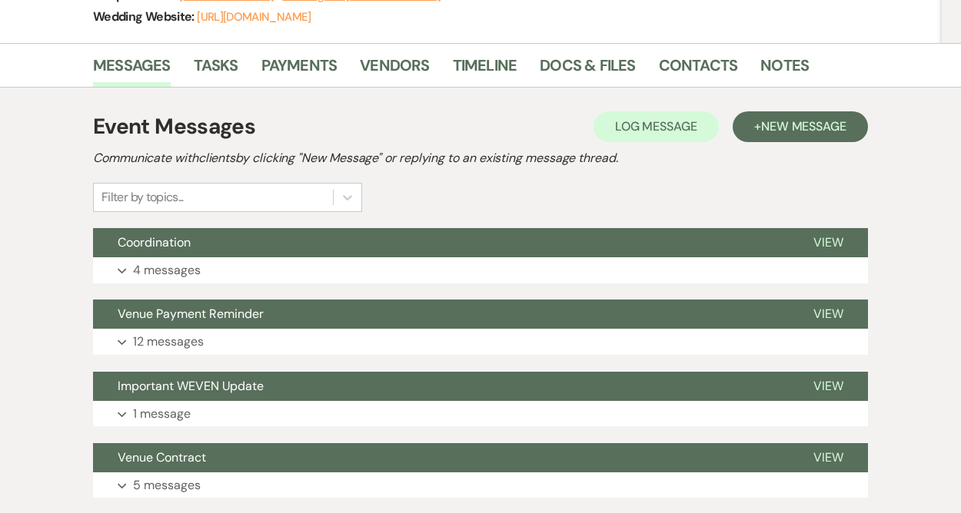
scroll to position [261, 0]
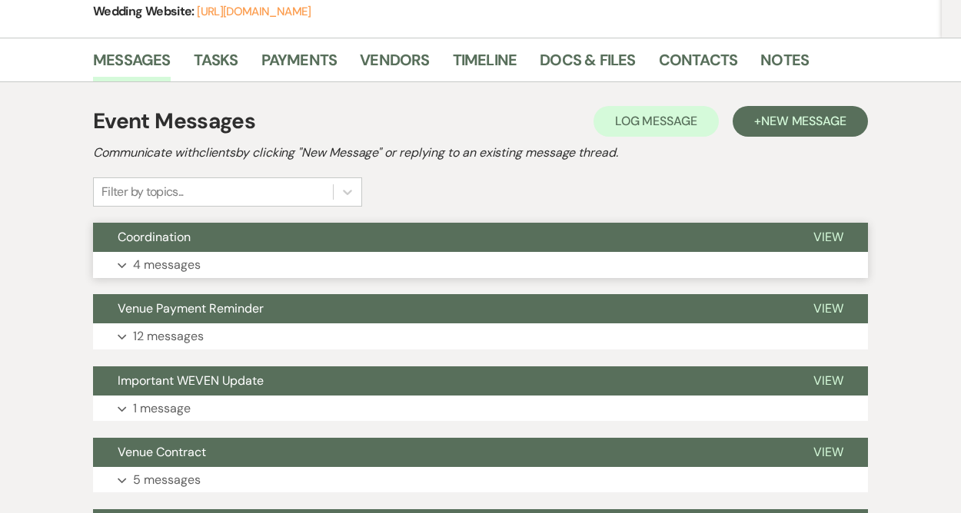
click at [155, 261] on p "4 messages" at bounding box center [167, 265] width 68 height 20
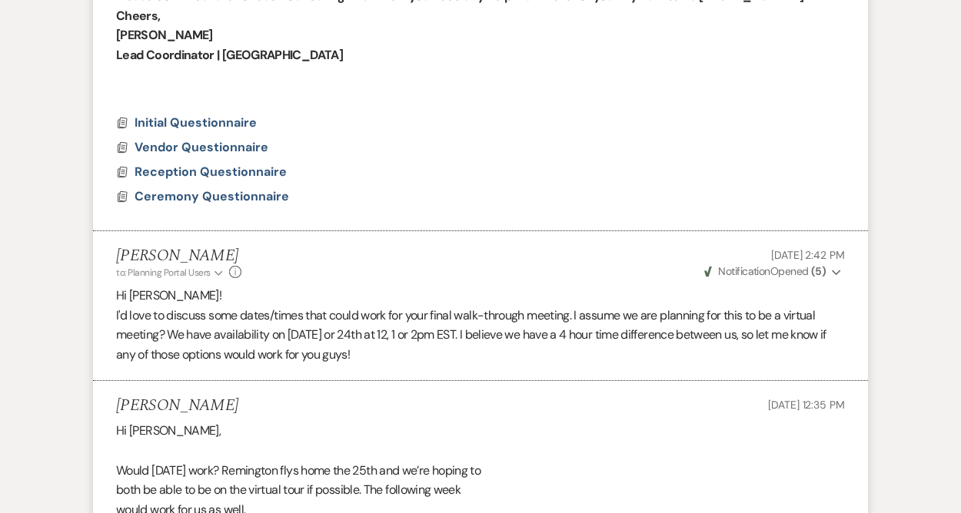
scroll to position [1037, 0]
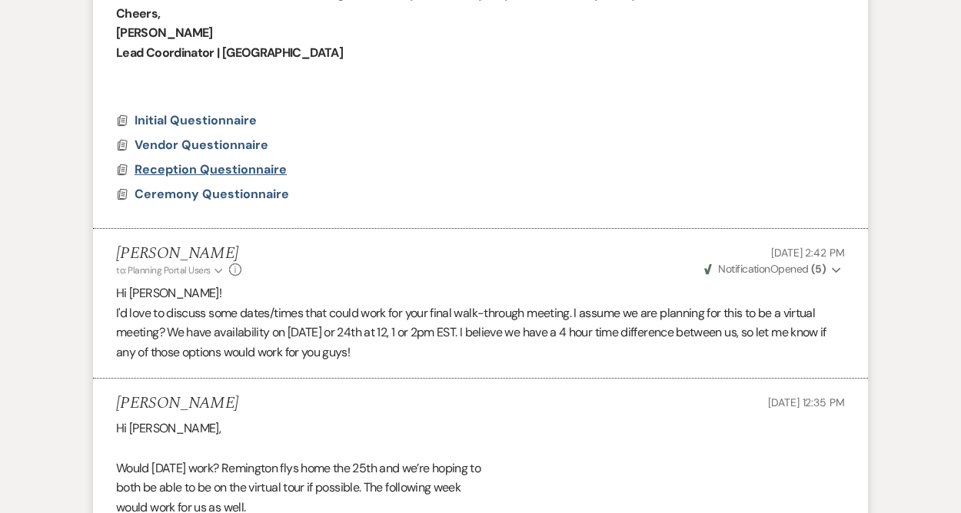
click at [251, 161] on span "Reception Questionnaire" at bounding box center [211, 169] width 152 height 16
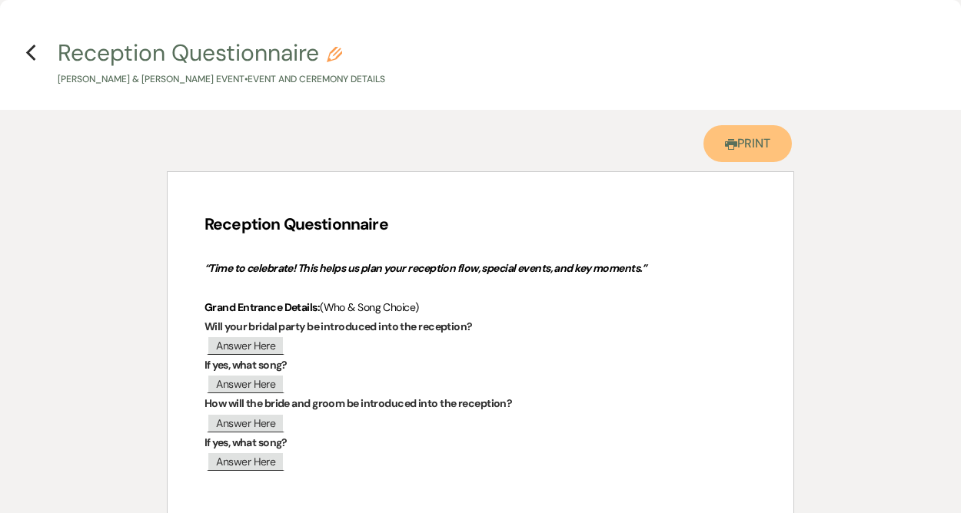
click at [742, 145] on link "Printer Print" at bounding box center [747, 143] width 88 height 37
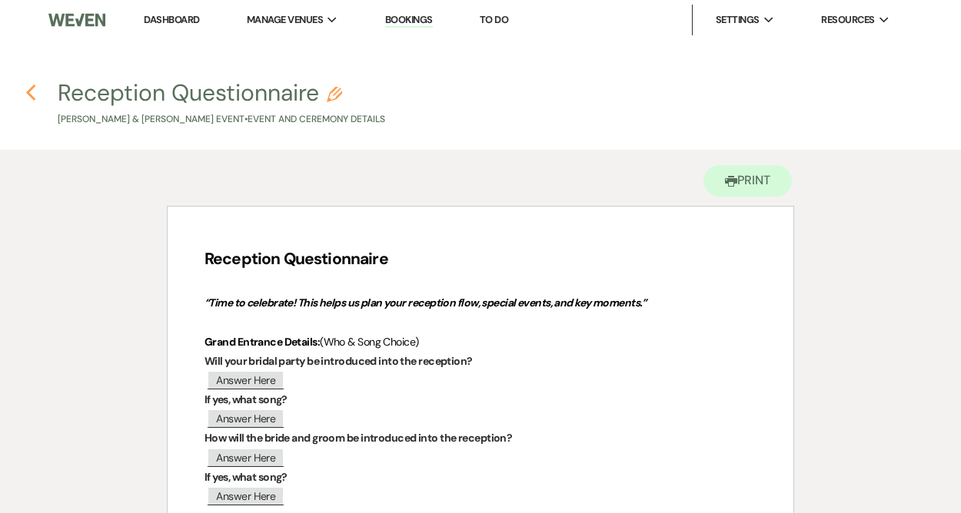
click at [34, 90] on icon "Previous" at bounding box center [31, 93] width 12 height 18
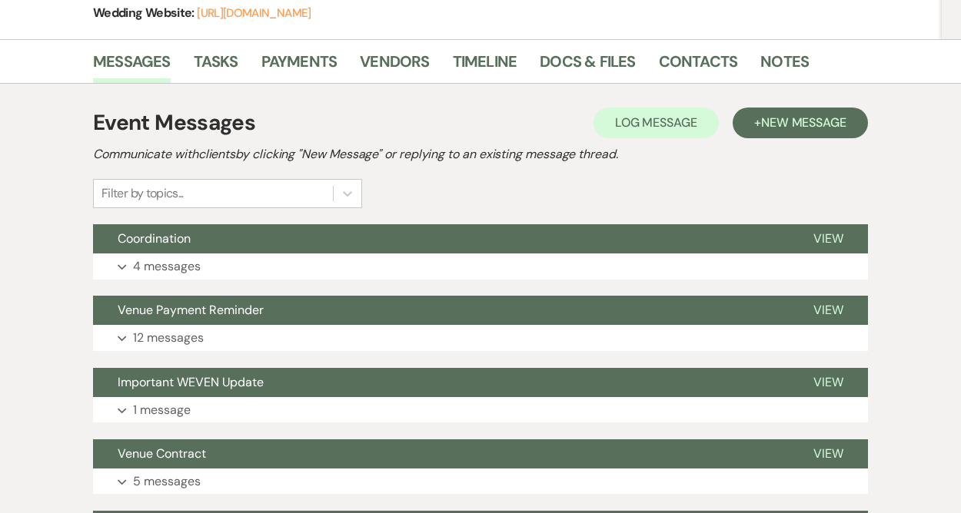
scroll to position [269, 0]
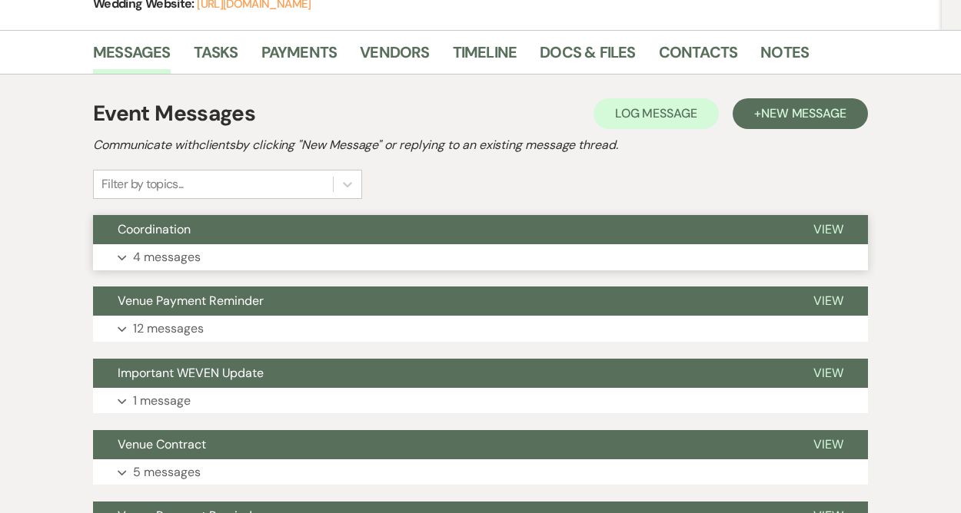
click at [187, 261] on p "4 messages" at bounding box center [167, 257] width 68 height 20
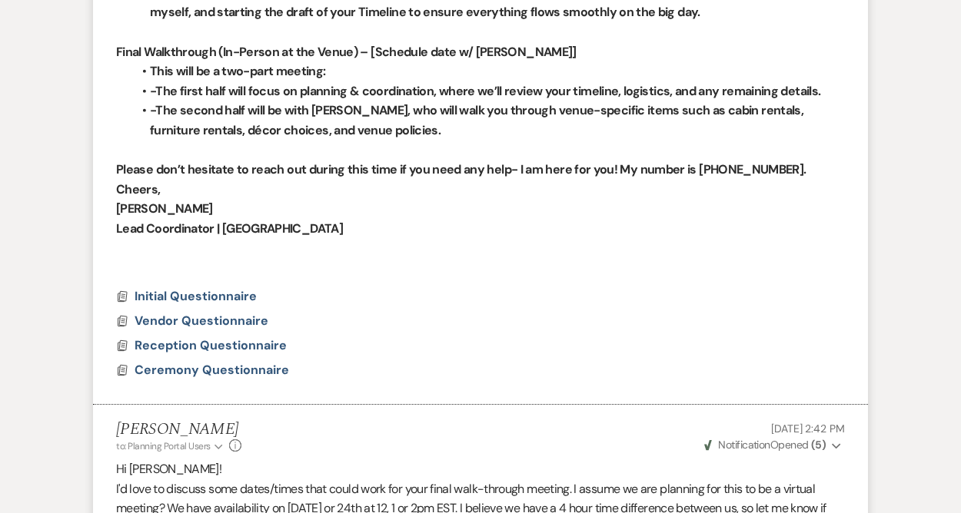
scroll to position [862, 0]
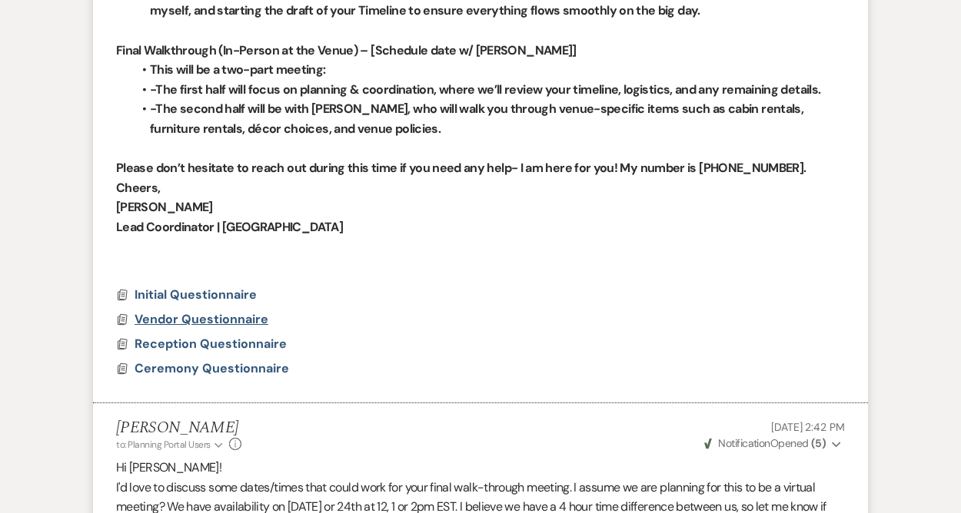
click at [223, 311] on span "Vendor Questionnaire" at bounding box center [202, 319] width 134 height 16
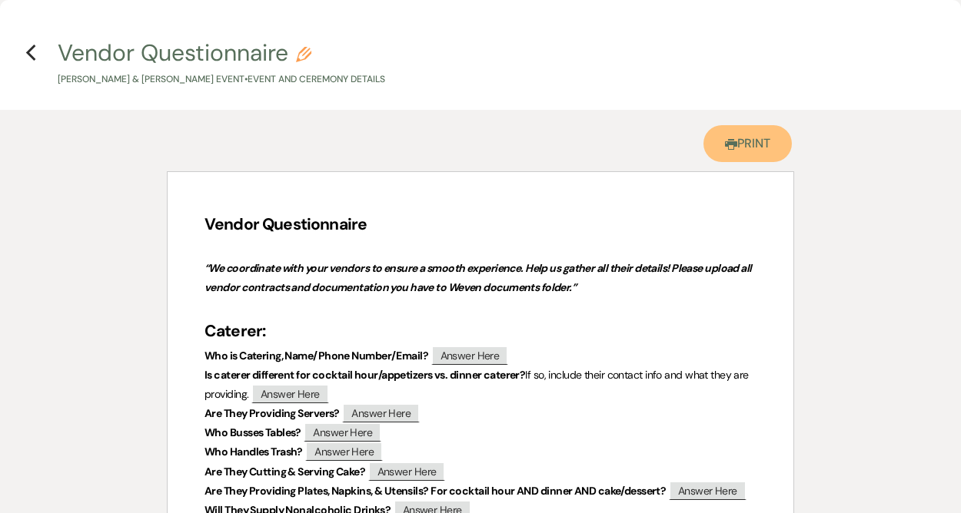
click at [739, 148] on link "Printer Print" at bounding box center [747, 143] width 88 height 37
